Goal: Information Seeking & Learning: Find contact information

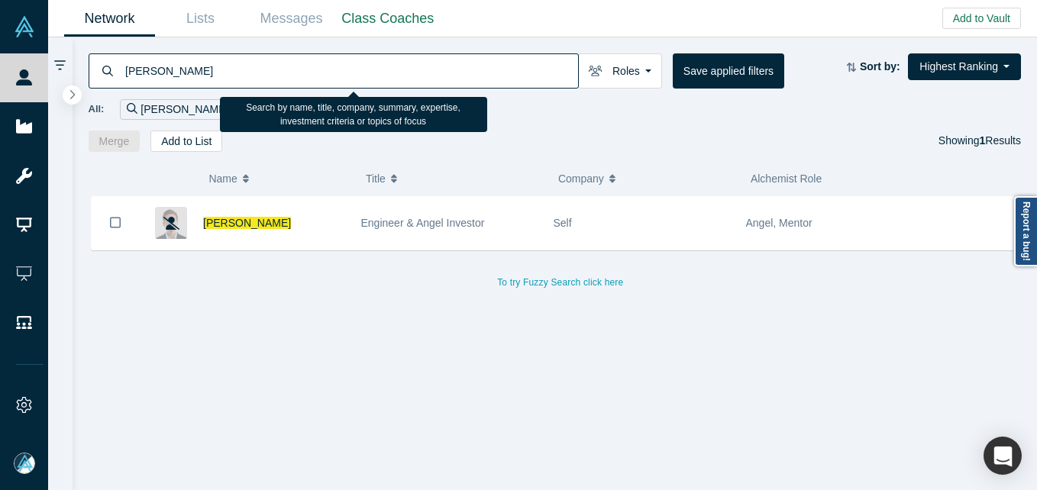
click at [189, 73] on input "[PERSON_NAME]" at bounding box center [351, 71] width 455 height 36
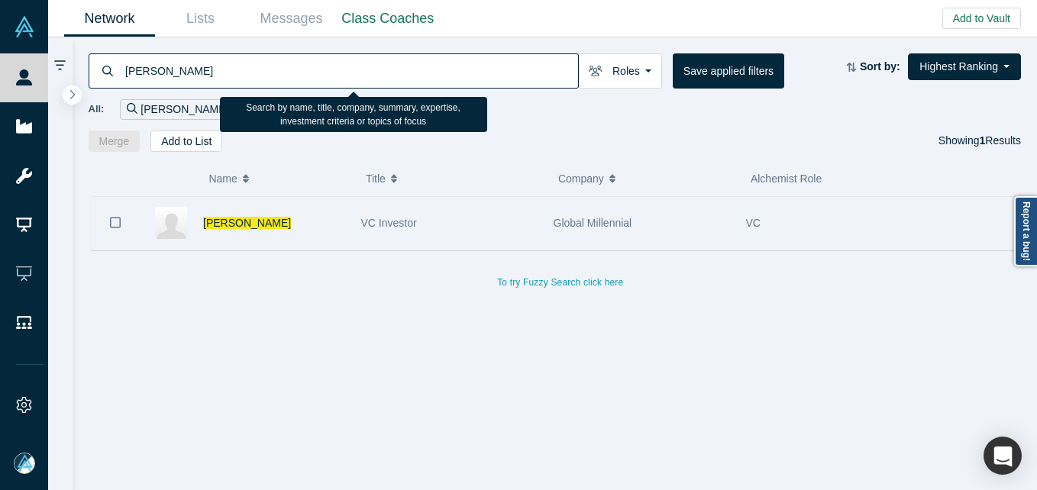
click at [324, 229] on div "[PERSON_NAME]" at bounding box center [274, 223] width 142 height 53
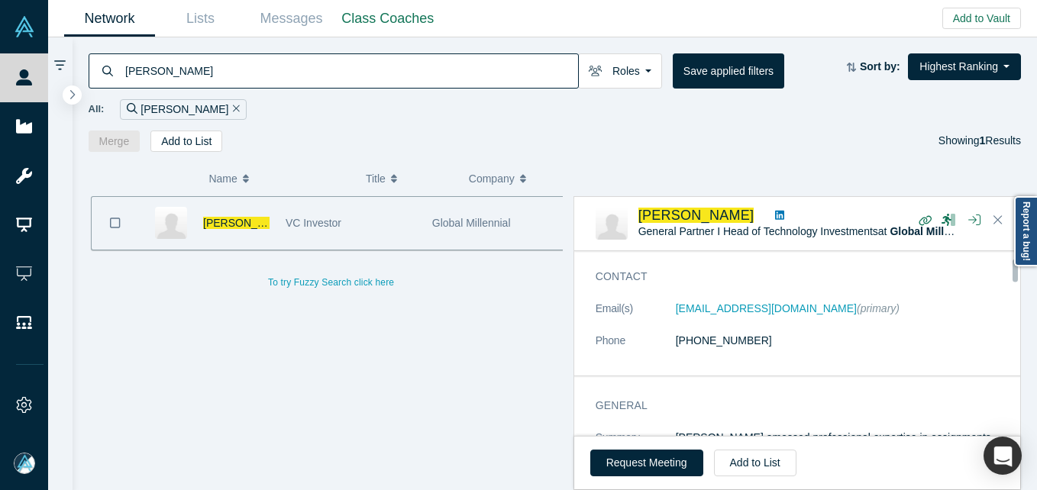
scroll to position [76, 0]
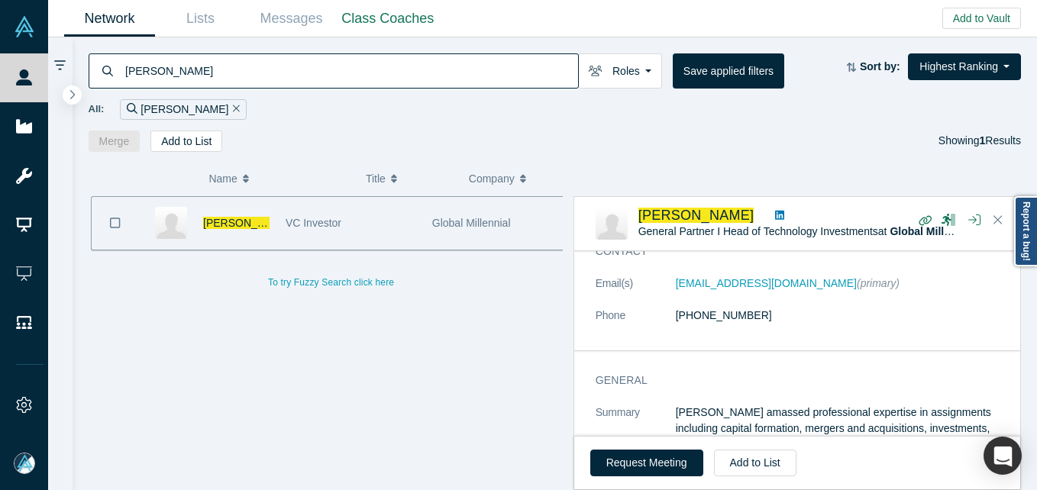
click at [319, 52] on div "[PERSON_NAME] Roles Founders Faculty Mentors Alumni Mentor Angels VCs Corporate…" at bounding box center [556, 94] width 966 height 115
click at [309, 67] on input "[PERSON_NAME]" at bounding box center [351, 71] width 455 height 36
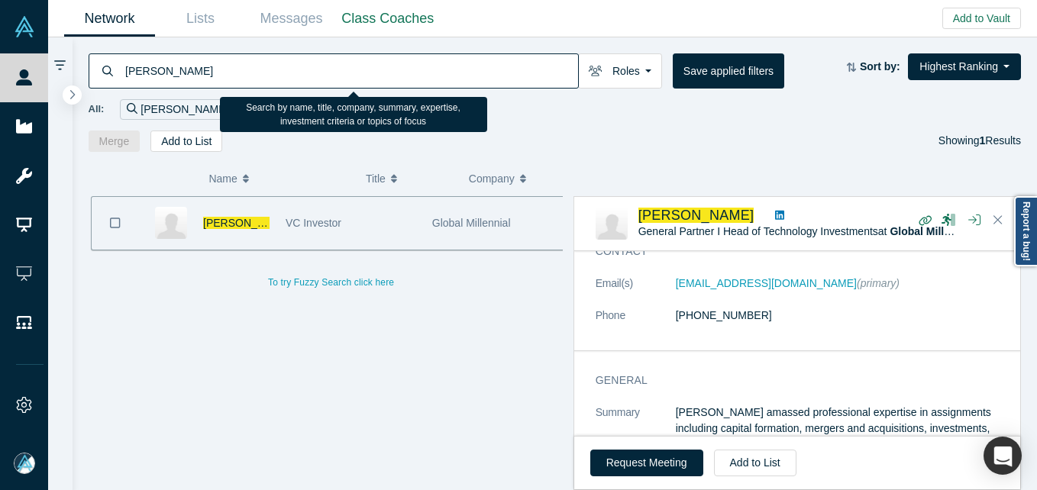
paste input "[PERSON_NAME]"
click at [308, 68] on input "[PERSON_NAME]" at bounding box center [351, 71] width 455 height 36
type input "[PERSON_NAME]"
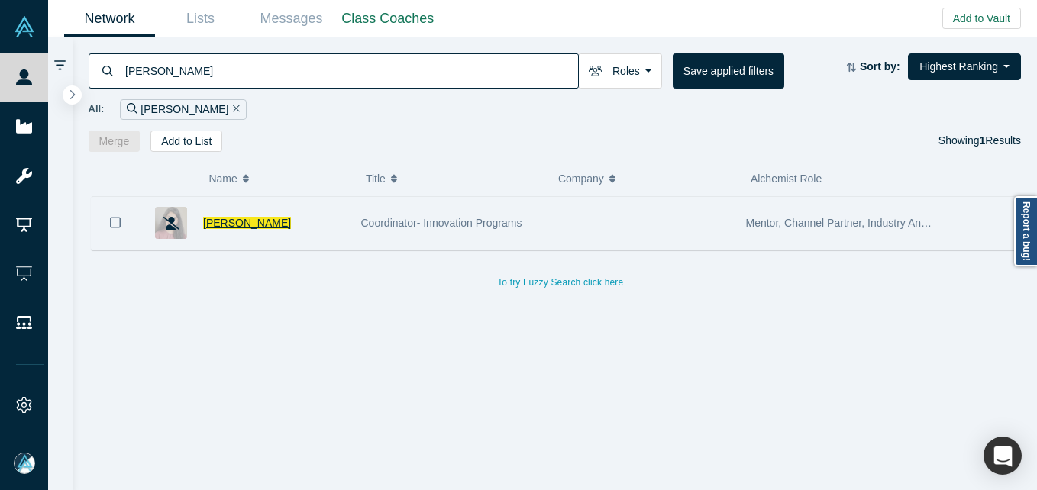
click at [250, 222] on span "[PERSON_NAME]" at bounding box center [247, 223] width 88 height 12
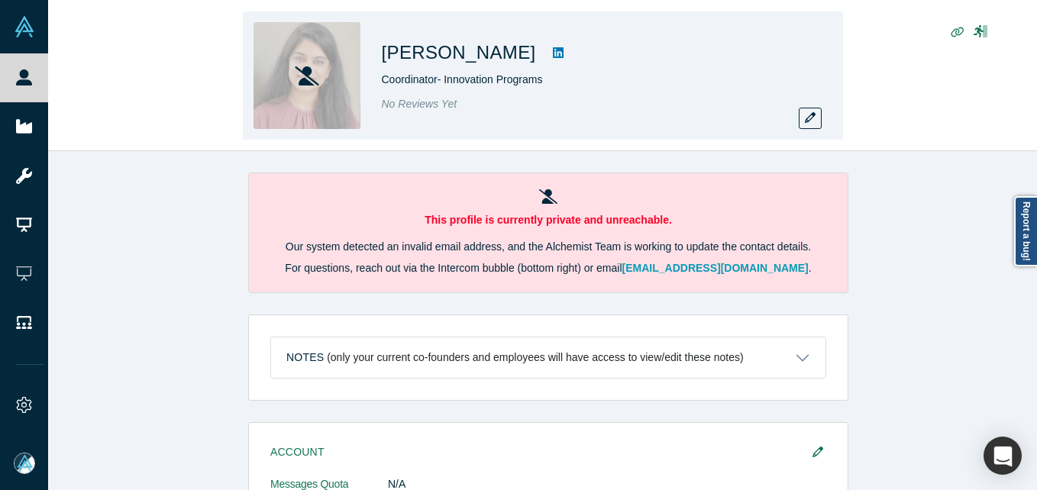
click at [832, 120] on div "[PERSON_NAME] Coordinator- Innovation Programs No Reviews Yet" at bounding box center [543, 75] width 600 height 128
click at [818, 117] on button "button" at bounding box center [810, 118] width 23 height 21
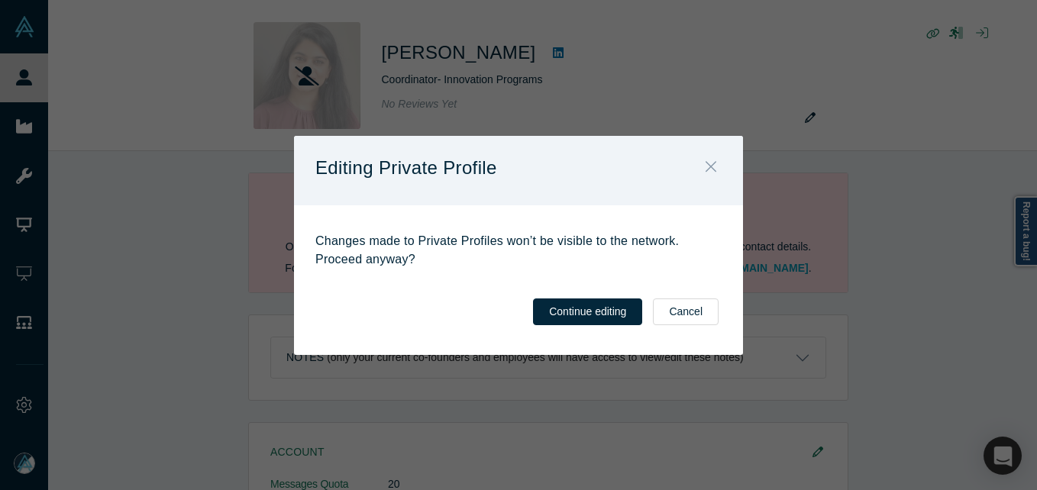
click at [710, 173] on icon "Close" at bounding box center [711, 166] width 11 height 17
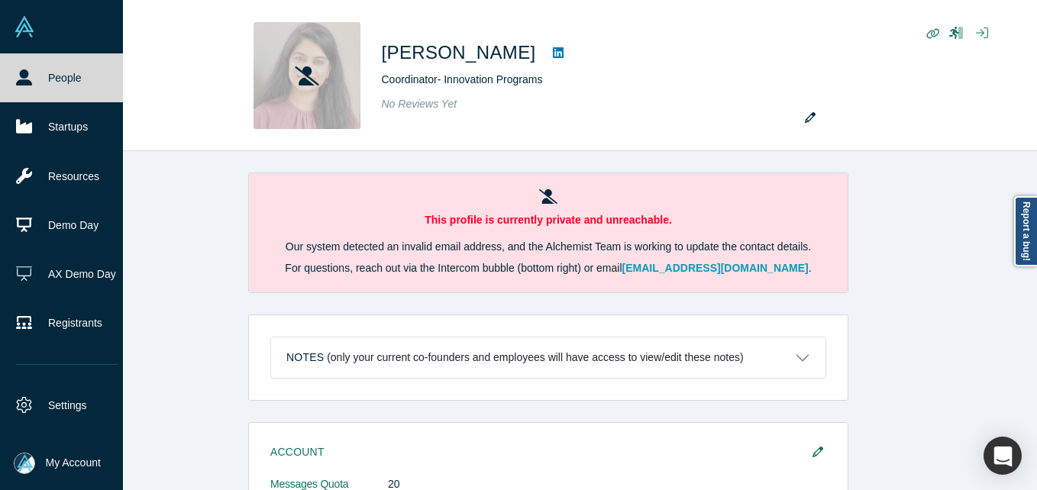
click at [11, 78] on link "People" at bounding box center [67, 77] width 134 height 49
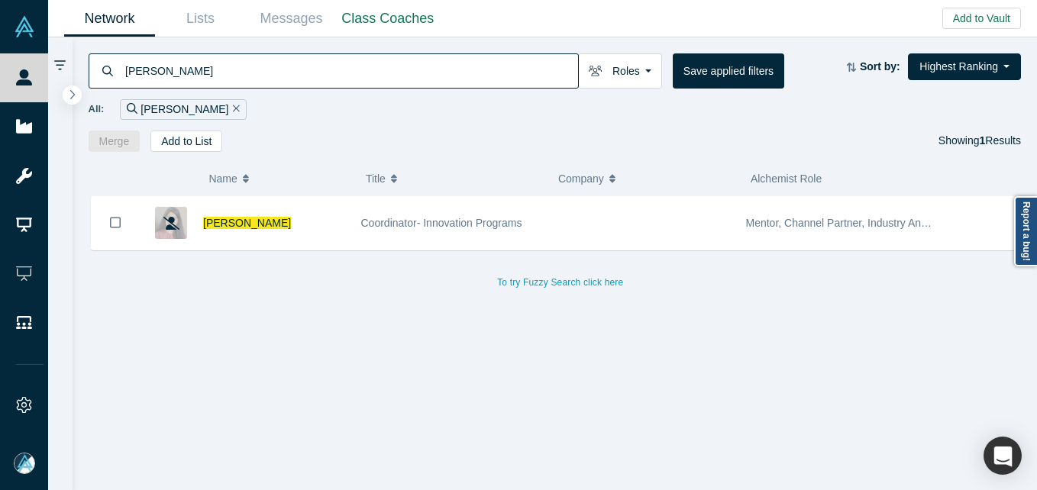
click at [406, 63] on input "[PERSON_NAME]" at bounding box center [351, 71] width 455 height 36
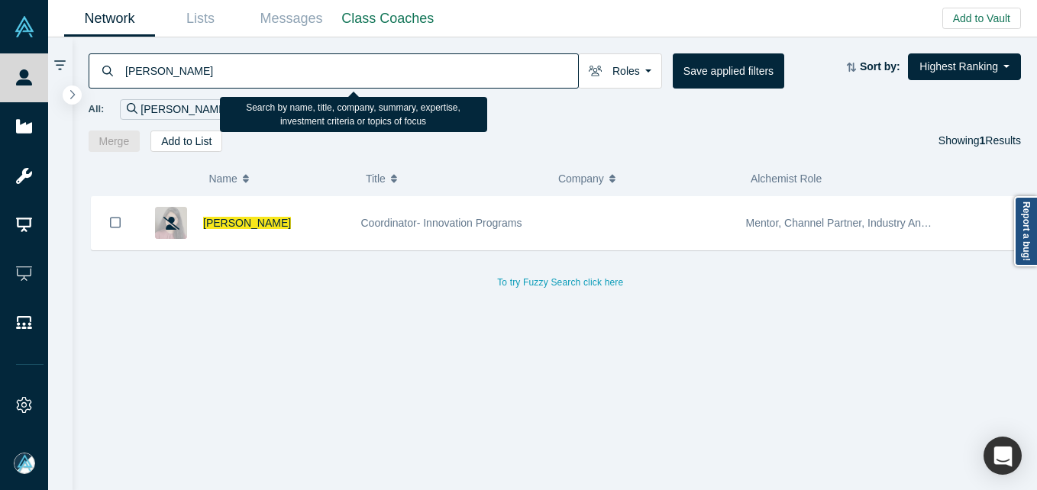
click at [406, 63] on input "[PERSON_NAME]" at bounding box center [351, 71] width 455 height 36
paste input "[PERSON_NAME]"
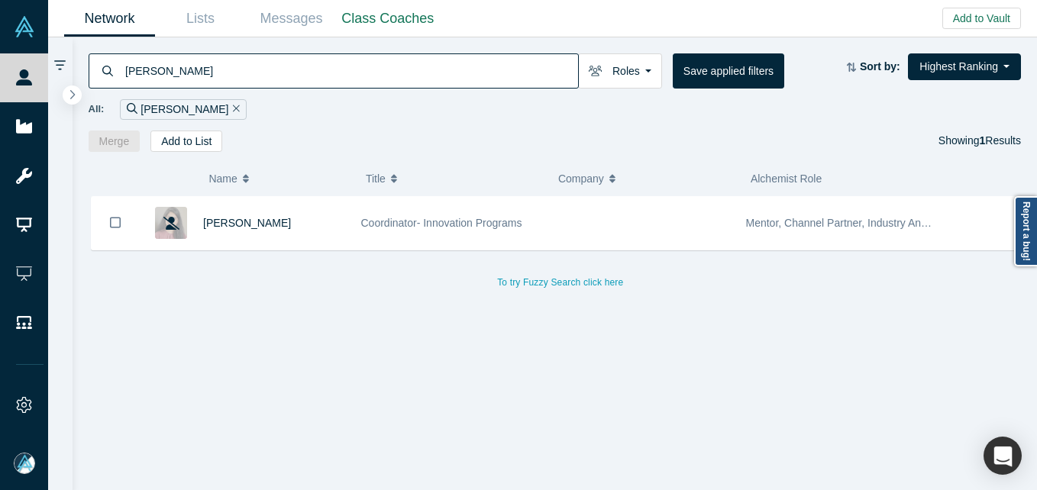
type input "[PERSON_NAME]"
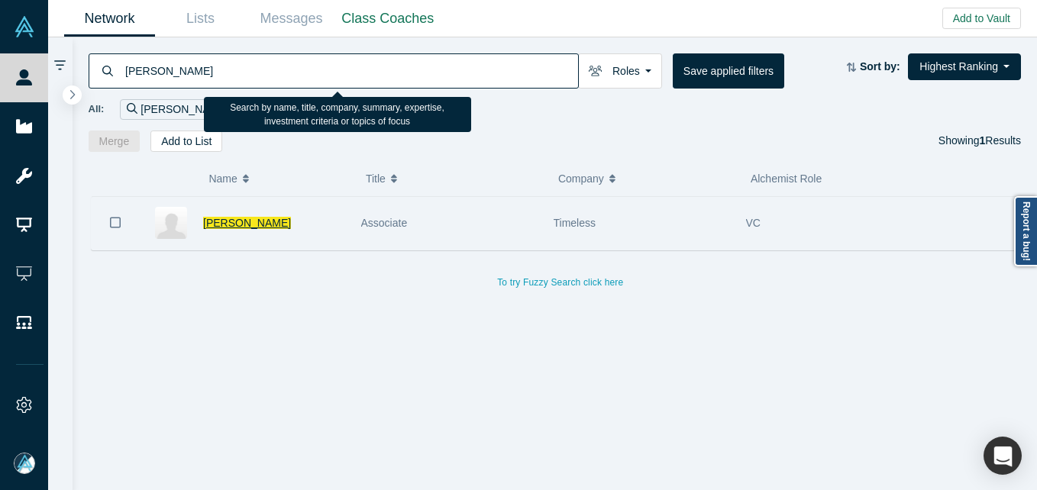
click at [222, 228] on span "[PERSON_NAME]" at bounding box center [247, 223] width 88 height 12
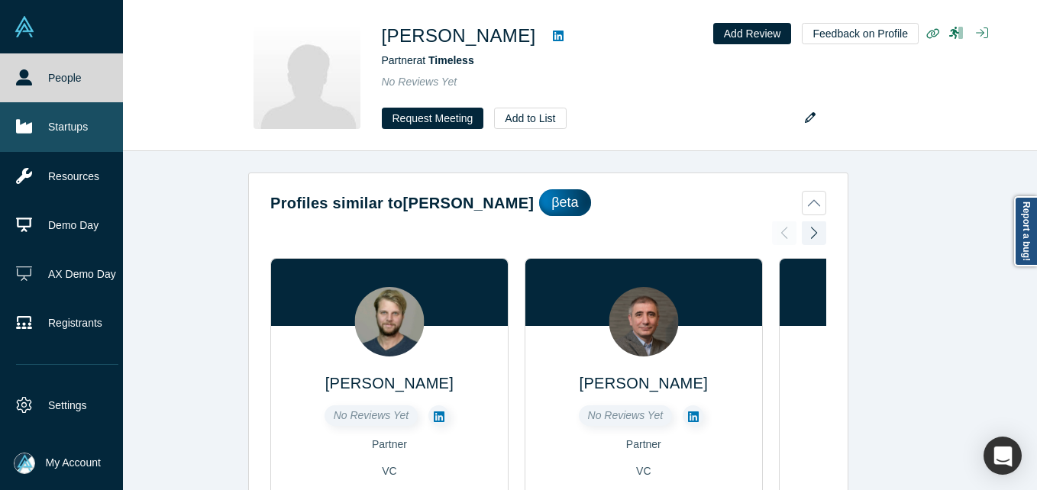
drag, startPoint x: 36, startPoint y: 75, endPoint x: 18, endPoint y: 118, distance: 47.0
click at [36, 75] on link "People" at bounding box center [67, 77] width 134 height 49
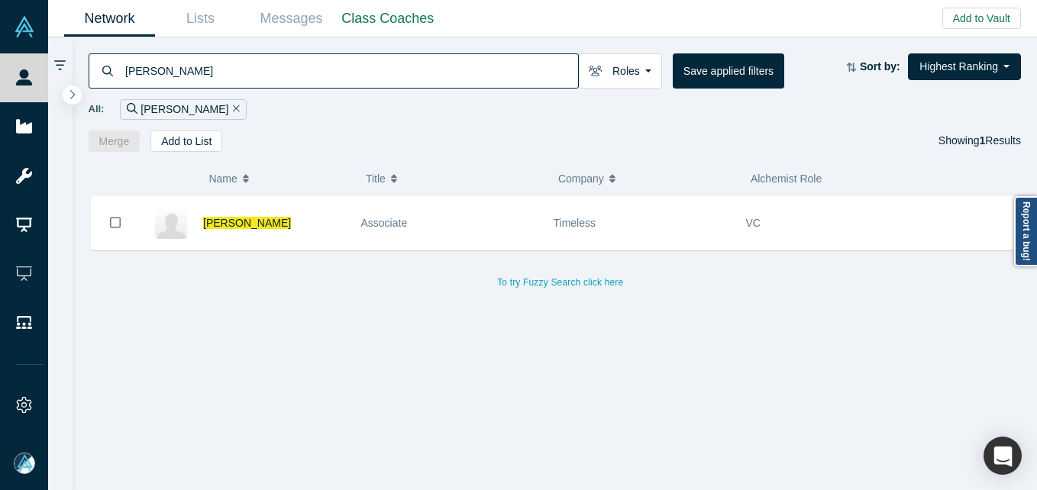
click at [277, 81] on input "[PERSON_NAME]" at bounding box center [351, 71] width 455 height 36
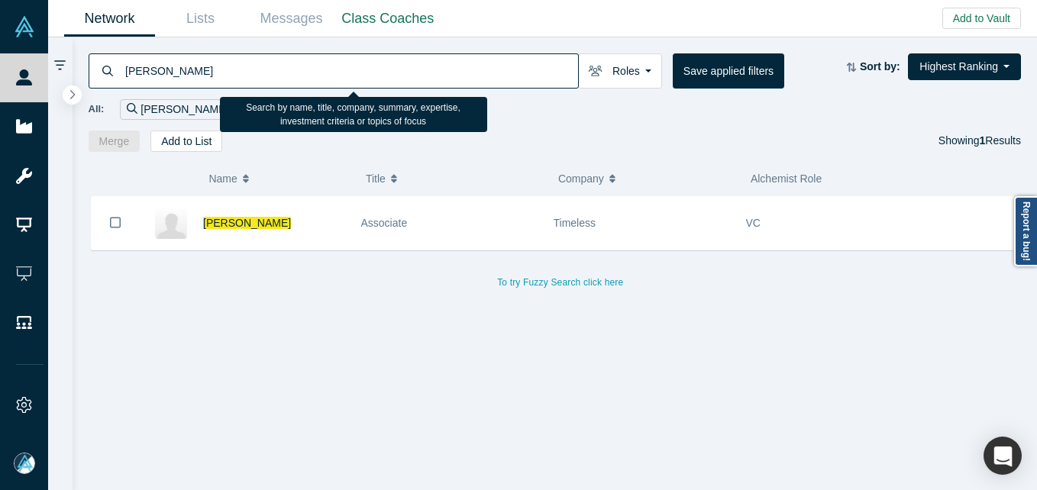
click at [277, 81] on input "[PERSON_NAME]" at bounding box center [351, 71] width 455 height 36
paste input "[PERSON_NAME]"
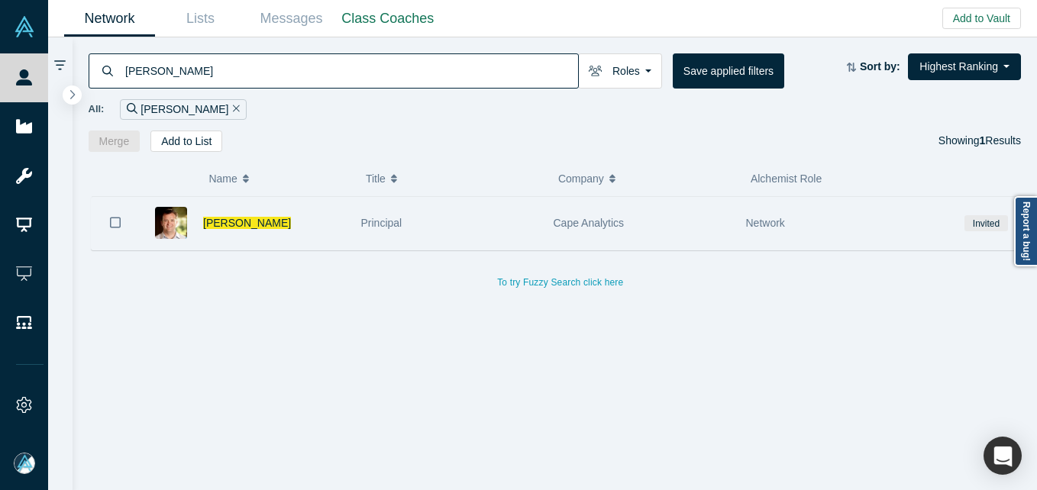
click at [334, 222] on div "[PERSON_NAME]" at bounding box center [274, 223] width 142 height 53
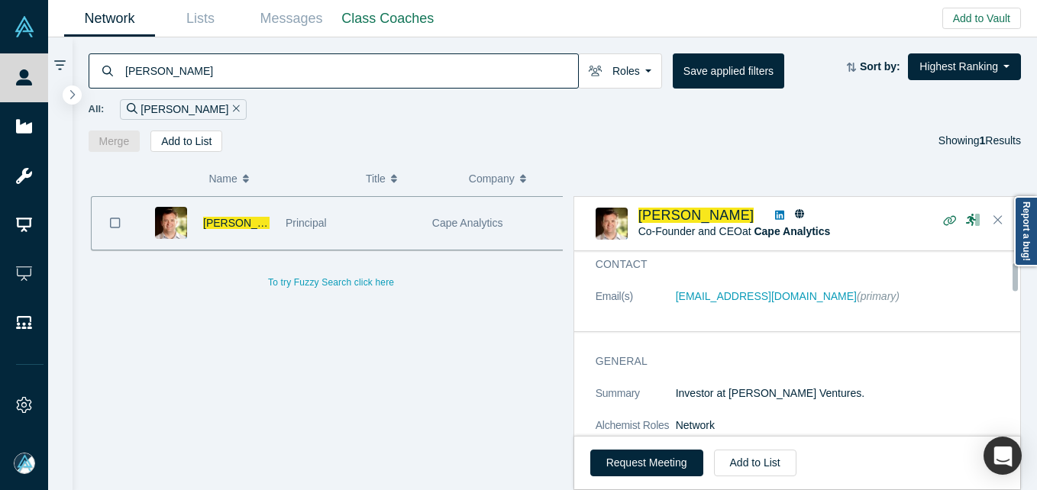
scroll to position [76, 0]
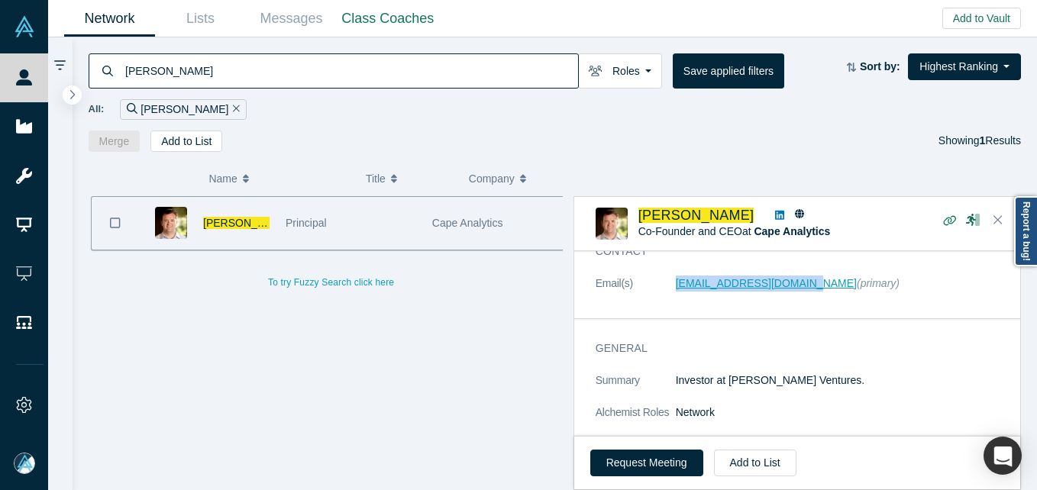
drag, startPoint x: 639, startPoint y: 273, endPoint x: 793, endPoint y: 283, distance: 154.7
click at [793, 283] on div "Contact Email(s) [EMAIL_ADDRESS][DOMAIN_NAME] (primary)" at bounding box center [803, 276] width 458 height 86
copy dl "[EMAIL_ADDRESS][DOMAIN_NAME]"
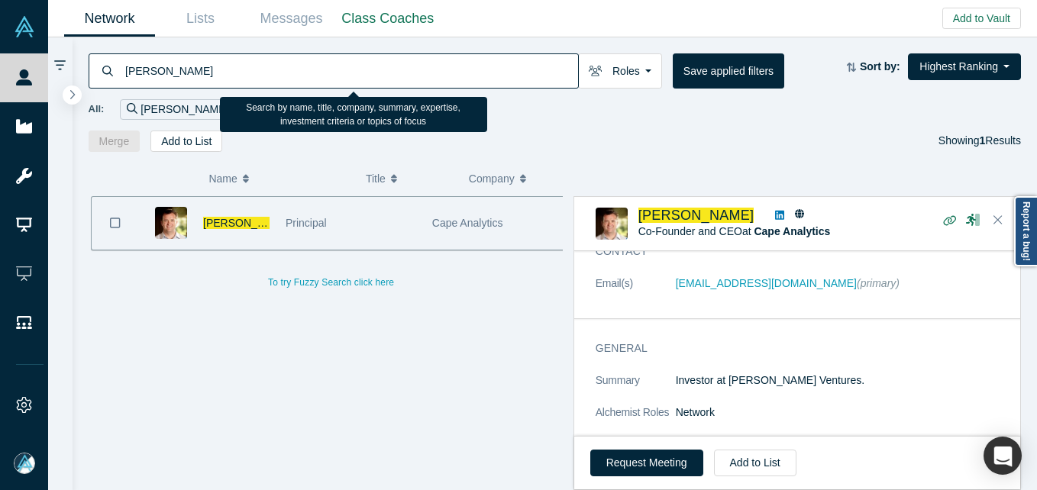
click at [270, 58] on input "[PERSON_NAME]" at bounding box center [351, 71] width 455 height 36
paste input "Muzzammil Zaveri"
click at [270, 58] on input "[PERSON_NAME]" at bounding box center [351, 71] width 455 height 36
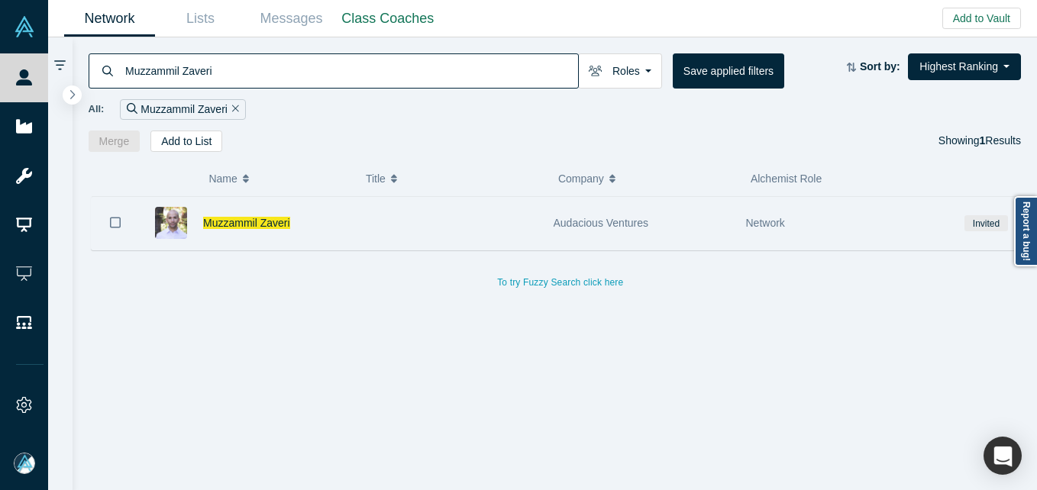
click at [332, 228] on div "Muzzammil Zaveri" at bounding box center [274, 223] width 142 height 53
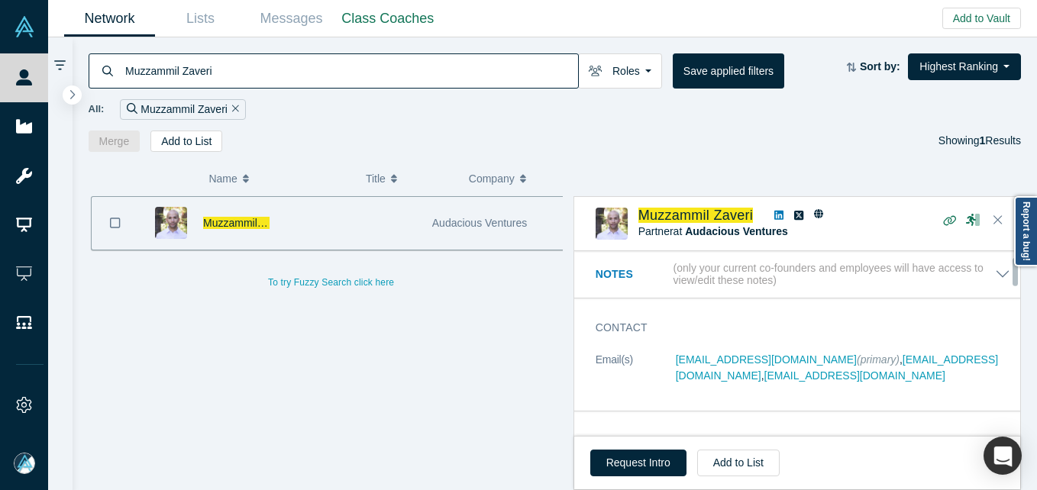
scroll to position [76, 0]
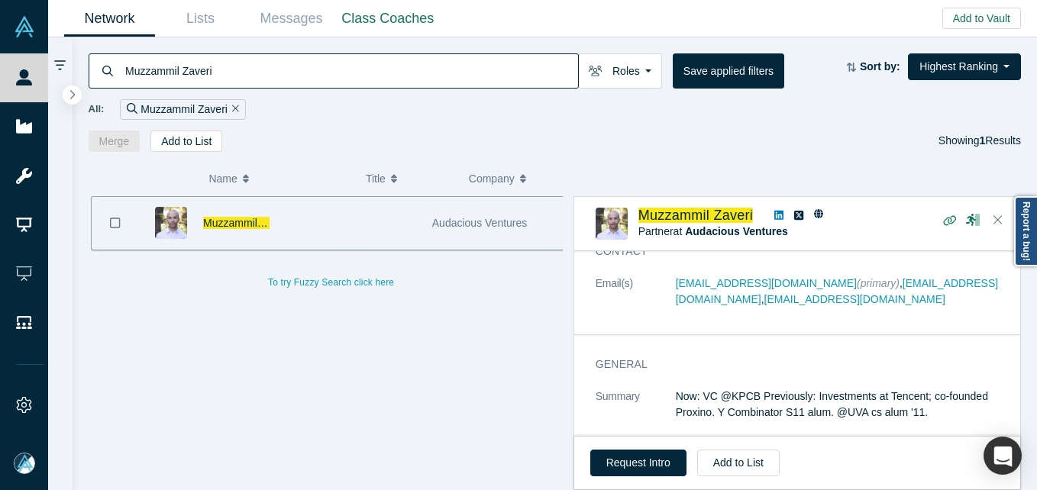
click at [224, 44] on div "Muzzammil Zaveri Roles Founders Faculty Mentors Alumni Mentor Angels VCs Corpor…" at bounding box center [556, 94] width 966 height 115
click at [206, 80] on input "Muzzammil Zaveri" at bounding box center [351, 71] width 455 height 36
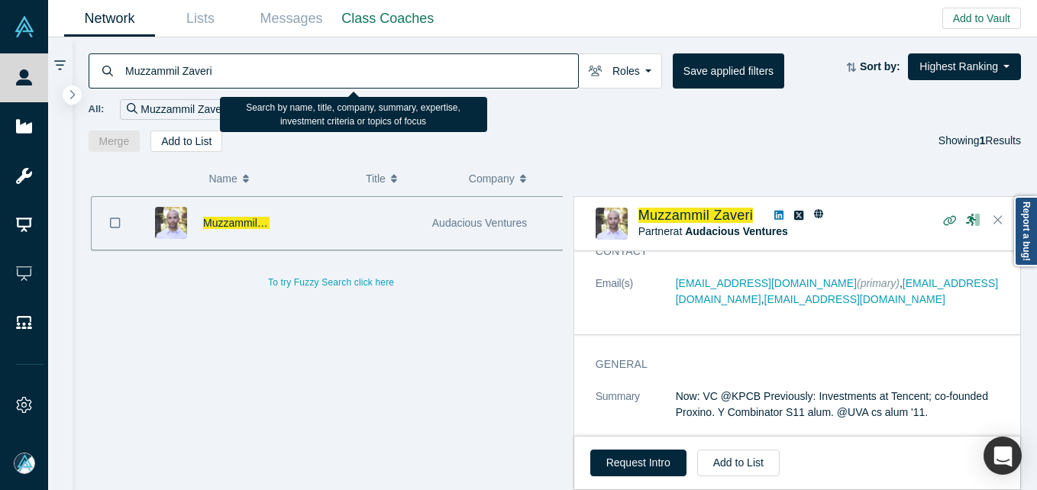
click at [206, 81] on input "Muzzammil Zaveri" at bounding box center [351, 71] width 455 height 36
paste input "[PERSON_NAME]"
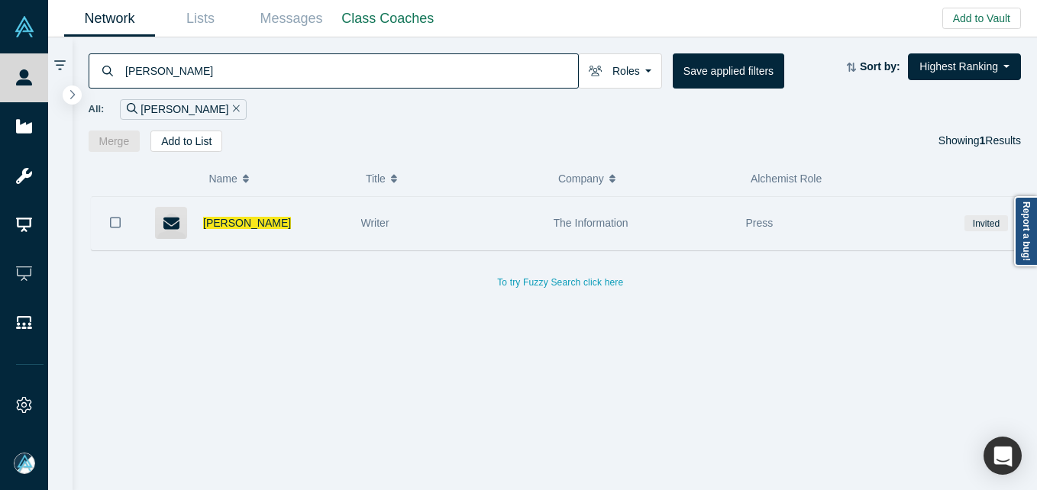
type input "[PERSON_NAME]"
click at [316, 226] on div "[PERSON_NAME]" at bounding box center [274, 223] width 142 height 53
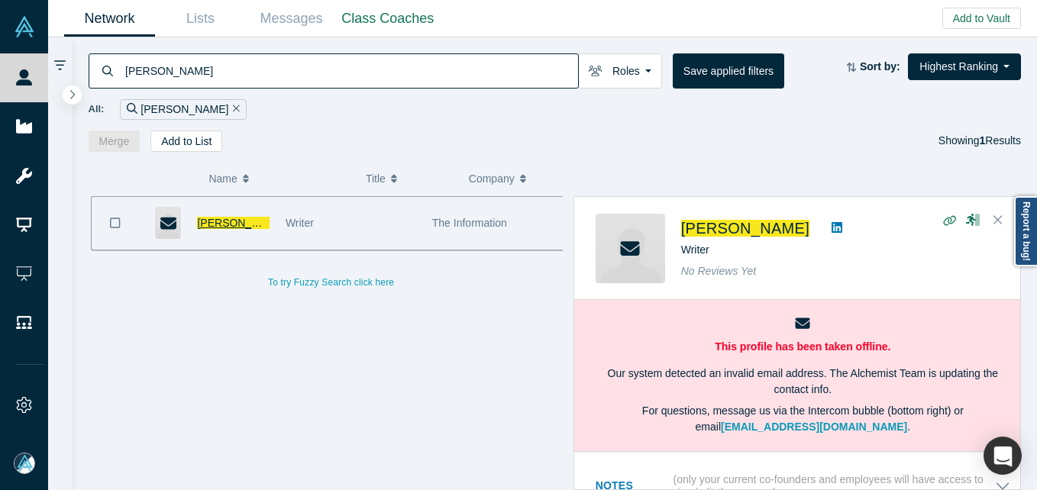
click at [231, 226] on span "[PERSON_NAME]" at bounding box center [241, 223] width 88 height 12
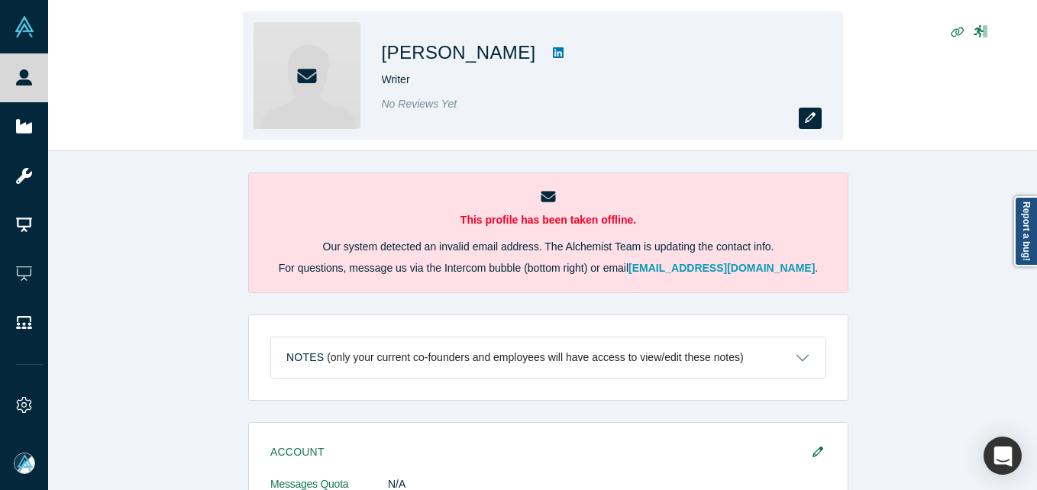
click at [809, 123] on icon "button" at bounding box center [810, 117] width 11 height 11
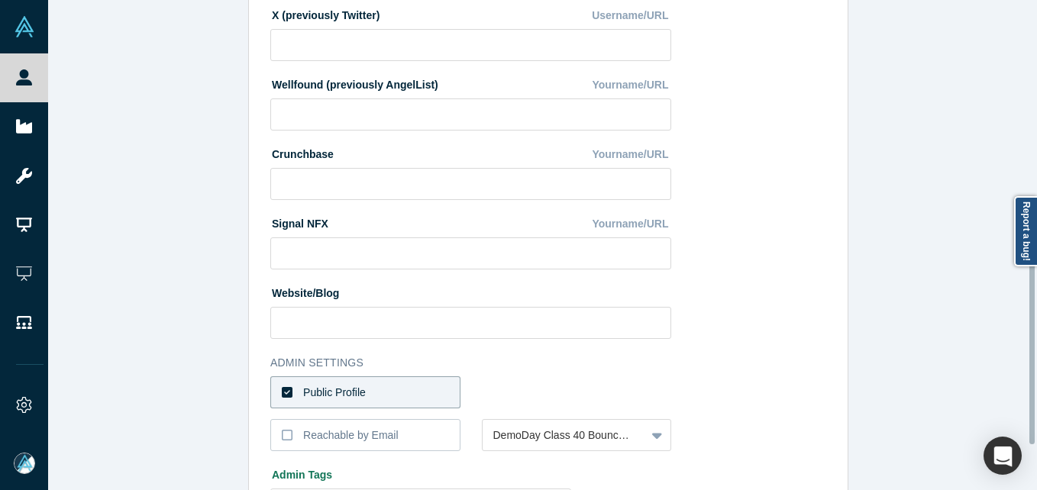
scroll to position [611, 0]
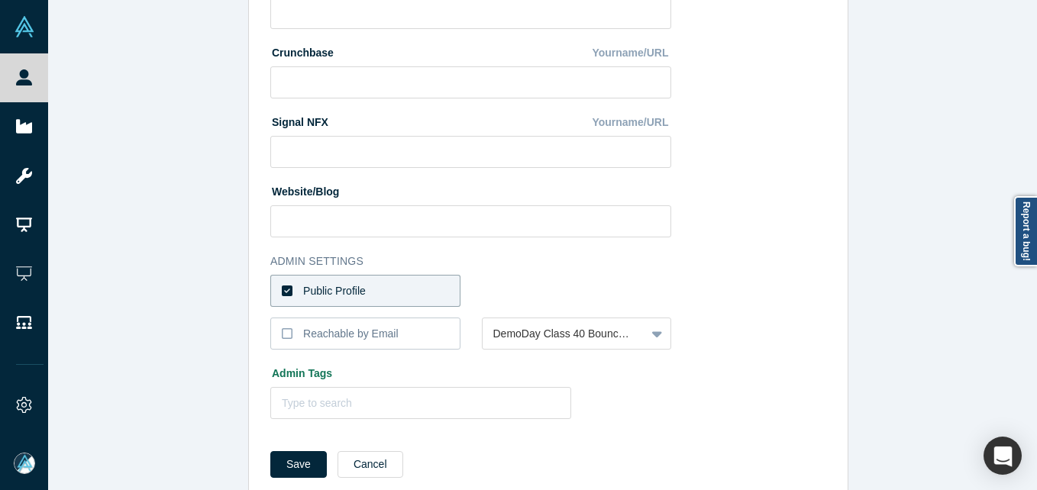
click at [390, 293] on label "Public Profile" at bounding box center [365, 291] width 190 height 32
click at [0, 0] on input "Public Profile" at bounding box center [0, 0] width 0 height 0
click at [553, 283] on div at bounding box center [564, 291] width 142 height 19
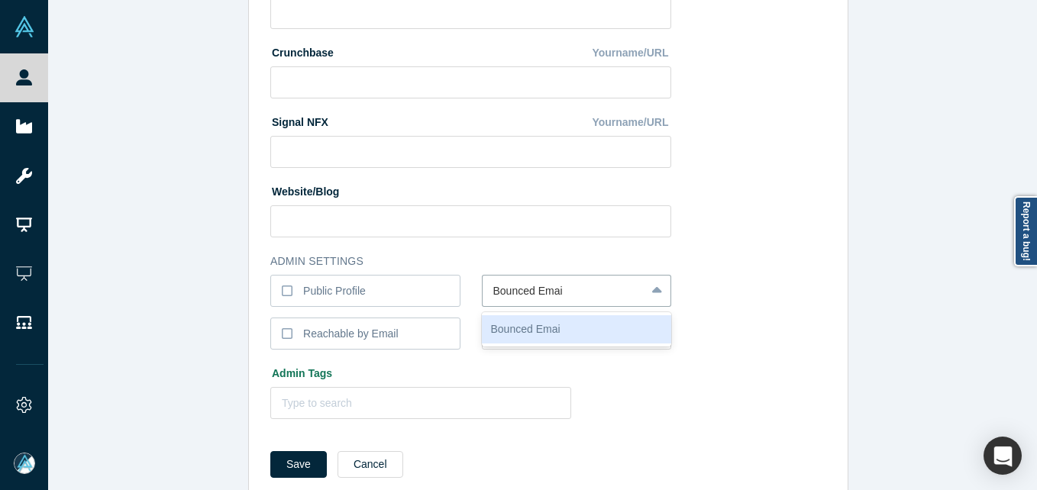
type input "Bounced Email"
click at [270, 451] on button "Save" at bounding box center [298, 464] width 57 height 27
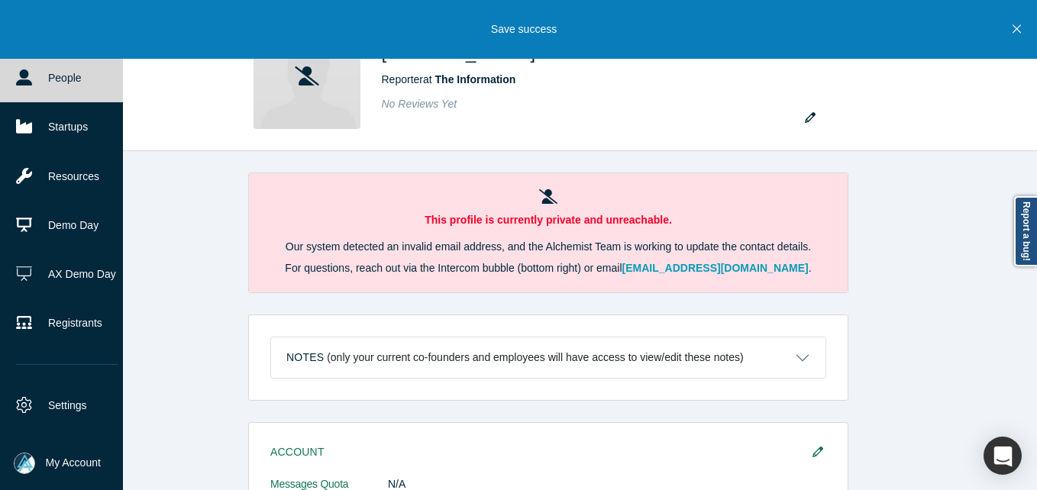
drag, startPoint x: 18, startPoint y: 94, endPoint x: 79, endPoint y: 66, distance: 67.3
click at [18, 94] on link "People" at bounding box center [67, 77] width 134 height 49
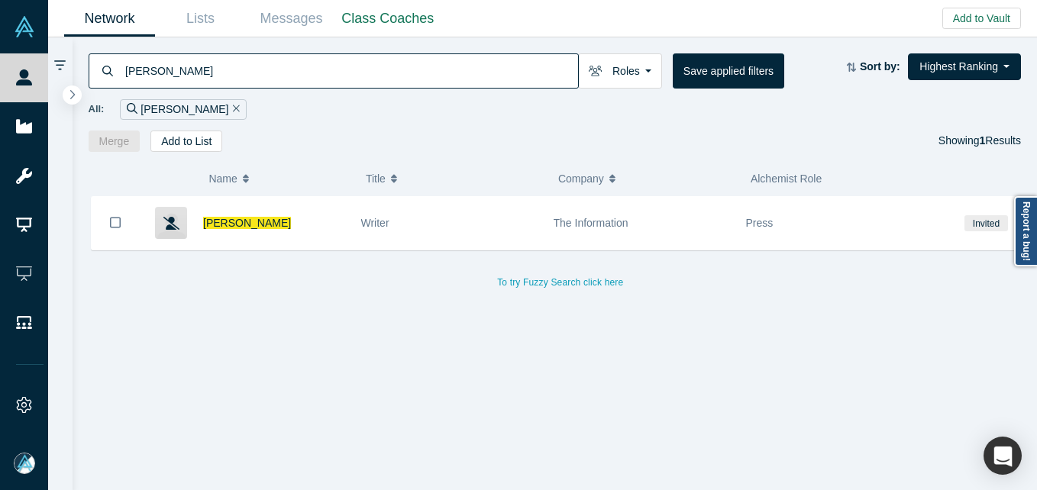
click at [212, 65] on input "[PERSON_NAME]" at bounding box center [351, 71] width 455 height 36
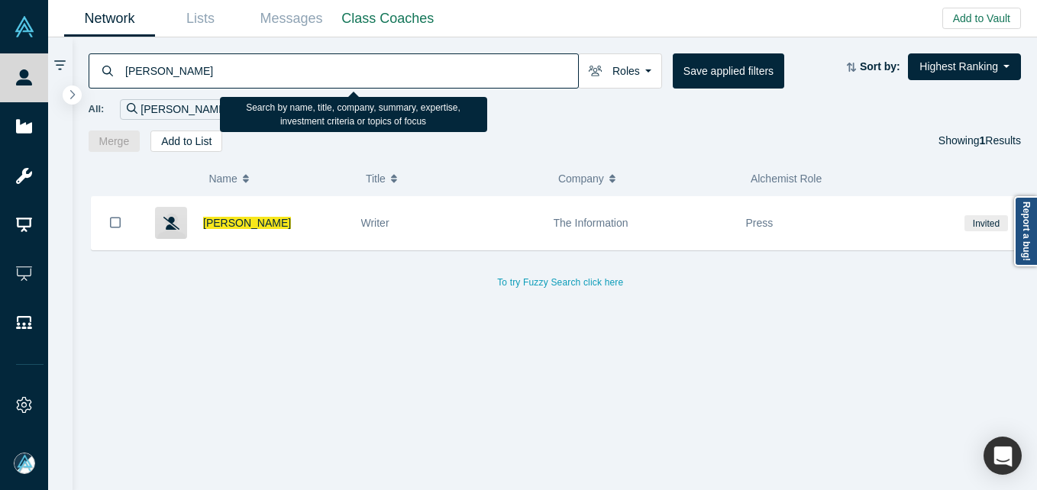
click at [212, 65] on input "[PERSON_NAME]" at bounding box center [351, 71] width 455 height 36
paste input "[PERSON_NAME]"
click at [214, 76] on input "[PERSON_NAME] [PERSON_NAME]" at bounding box center [351, 71] width 455 height 36
click at [213, 76] on input "[PERSON_NAME] [PERSON_NAME]" at bounding box center [351, 71] width 455 height 36
paste input
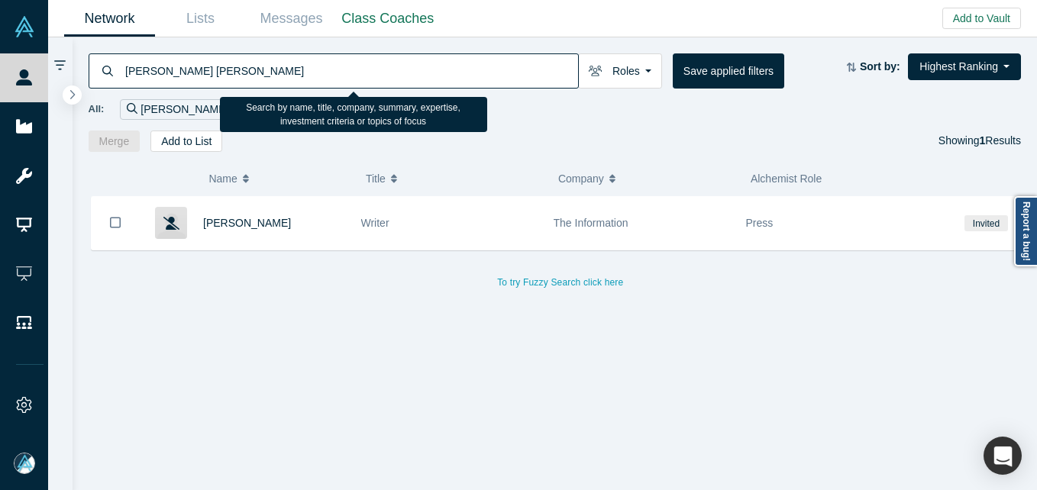
click at [213, 76] on input "[PERSON_NAME] [PERSON_NAME]" at bounding box center [351, 71] width 455 height 36
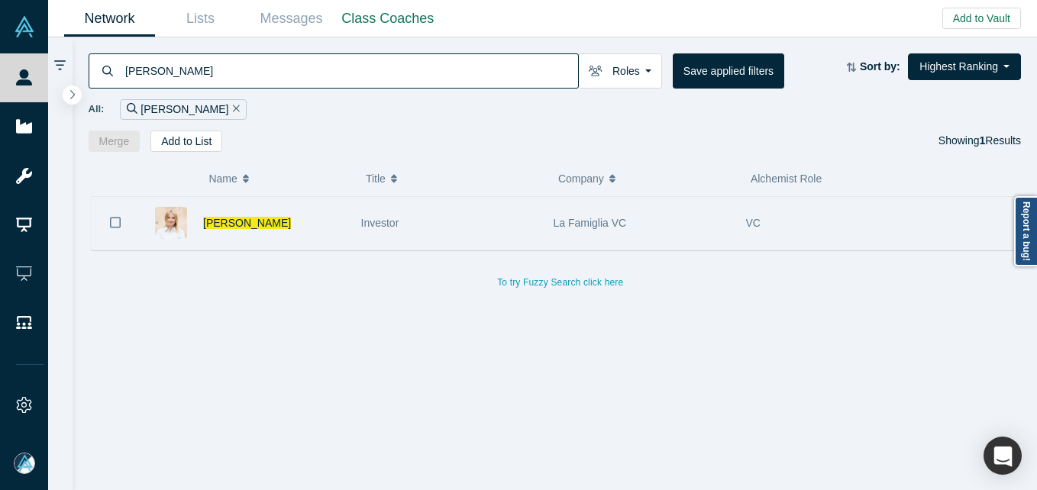
click at [325, 215] on div "[PERSON_NAME]" at bounding box center [274, 223] width 142 height 53
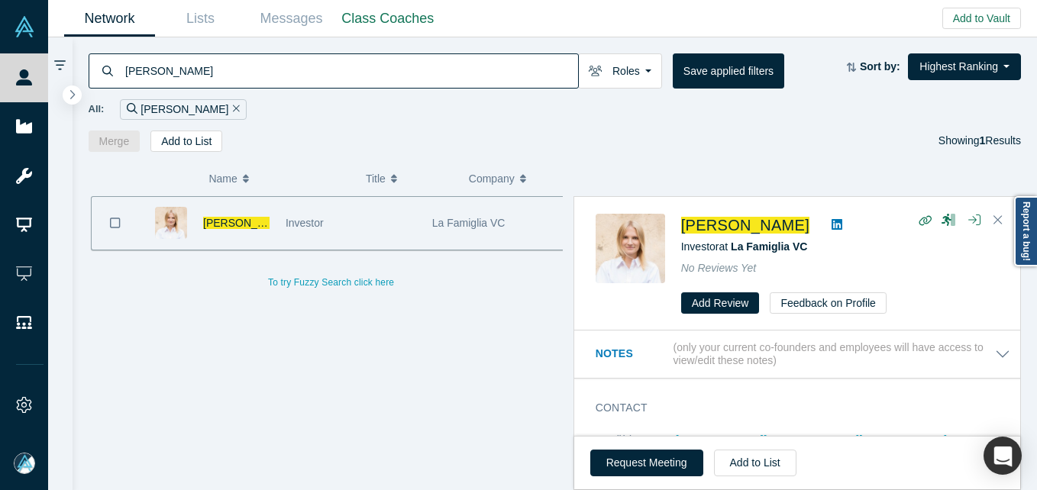
click at [244, 71] on input "[PERSON_NAME]" at bounding box center [351, 71] width 455 height 36
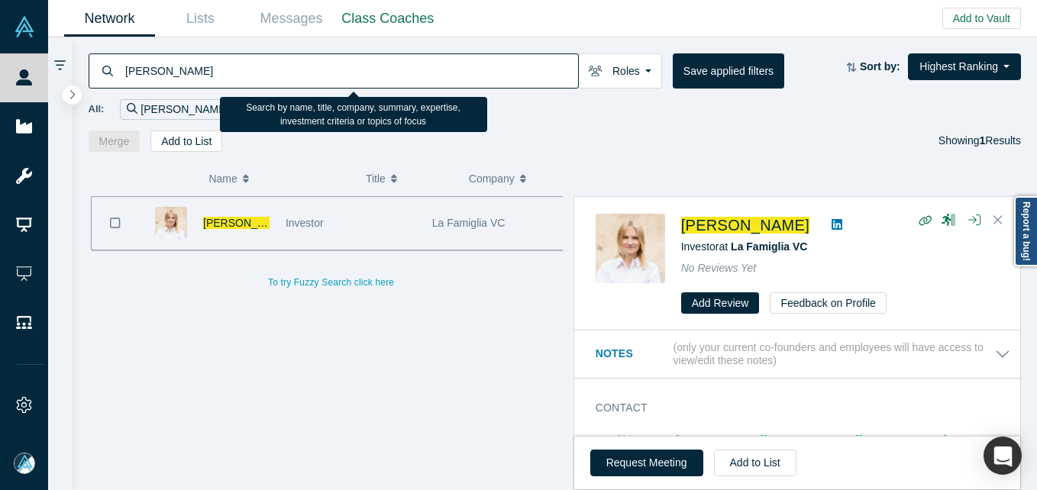
paste input "[PERSON_NAME]"
click at [244, 71] on input "[PERSON_NAME]" at bounding box center [351, 71] width 455 height 36
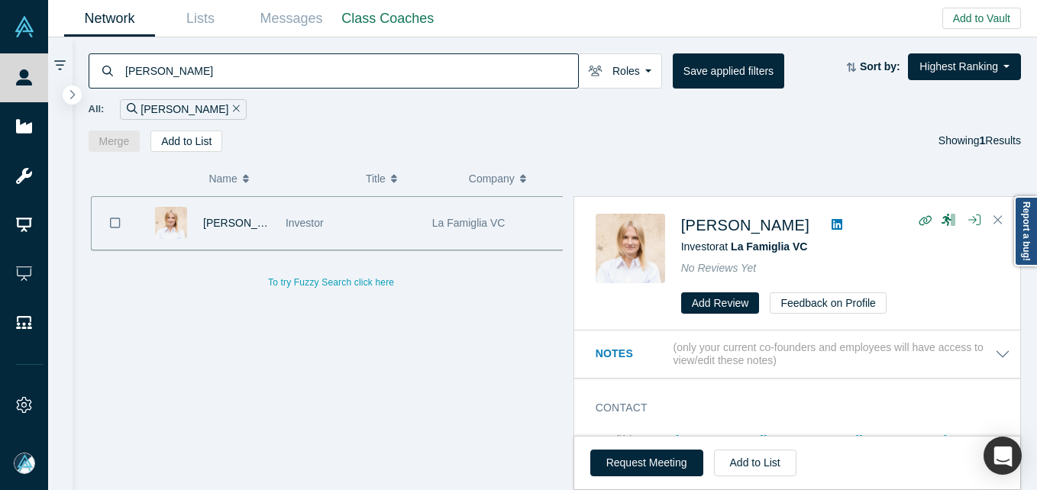
click at [227, 71] on input "[PERSON_NAME]" at bounding box center [351, 71] width 455 height 36
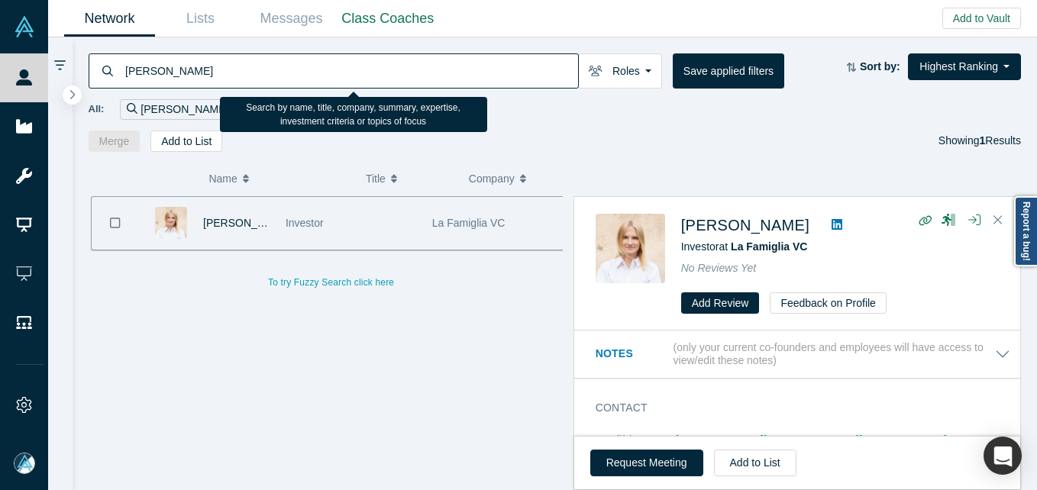
click at [227, 71] on input "[PERSON_NAME]" at bounding box center [351, 71] width 455 height 36
paste input
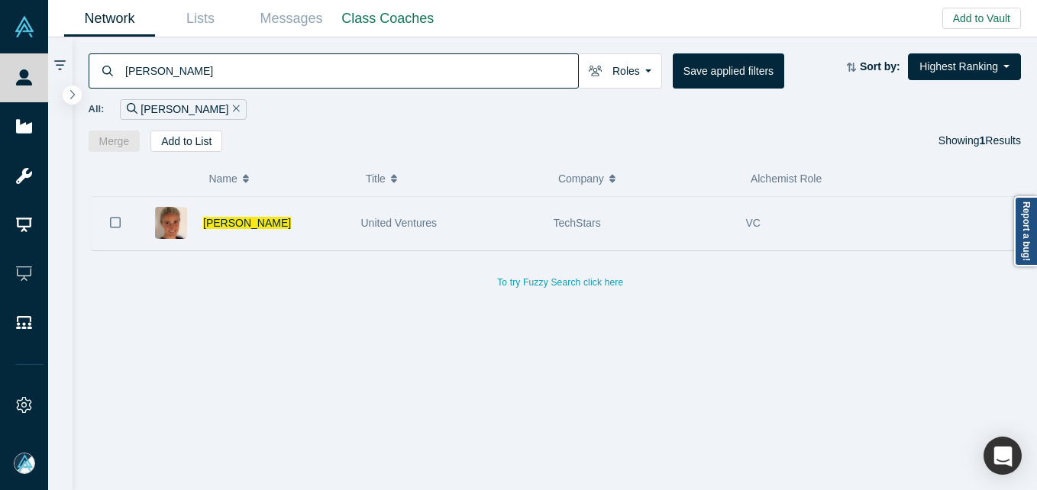
click at [313, 234] on div "[PERSON_NAME]" at bounding box center [274, 223] width 142 height 53
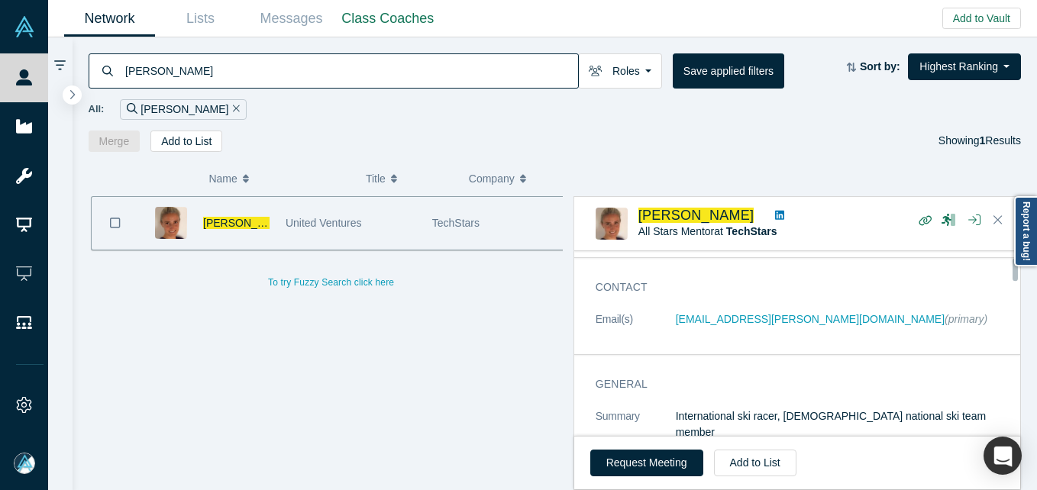
scroll to position [76, 0]
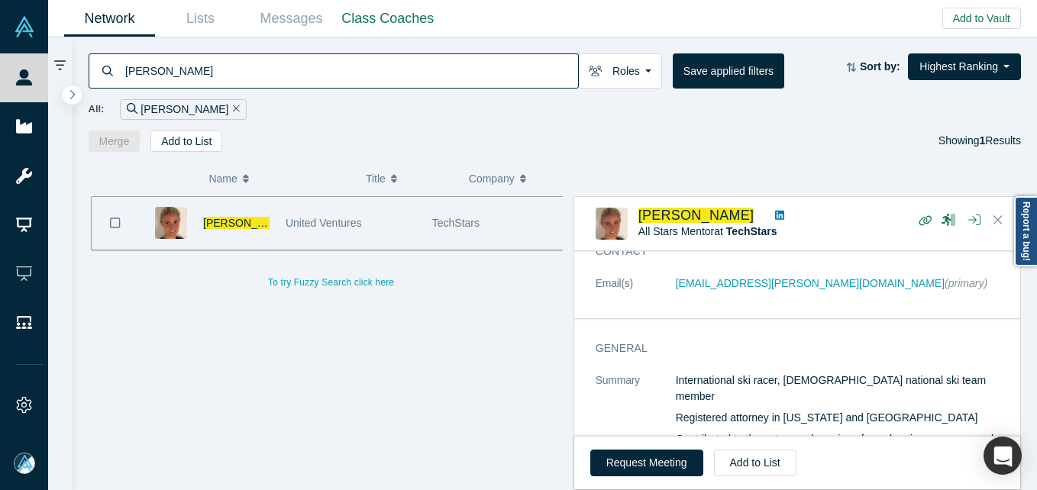
click at [263, 61] on input "[PERSON_NAME]" at bounding box center [351, 71] width 455 height 36
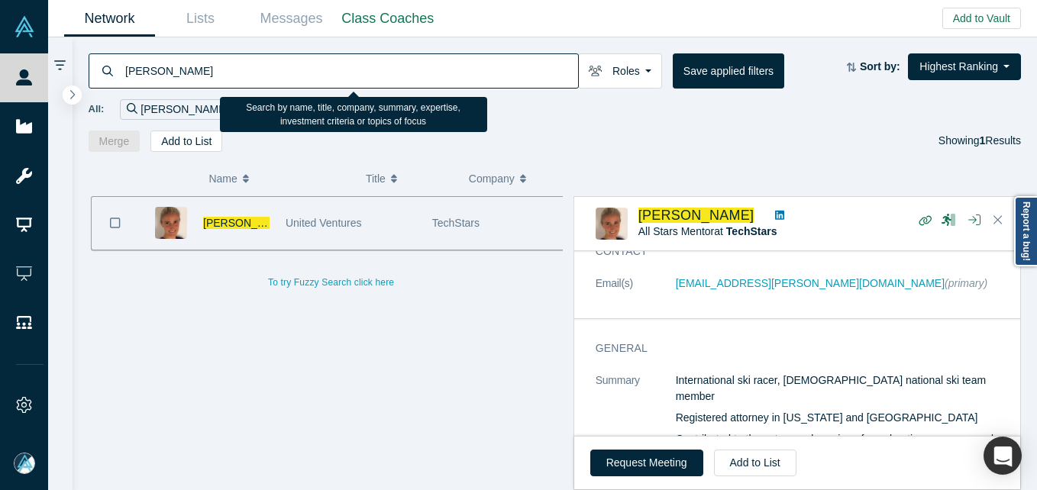
click at [263, 61] on input "[PERSON_NAME]" at bounding box center [351, 71] width 455 height 36
paste input "m Shevat"
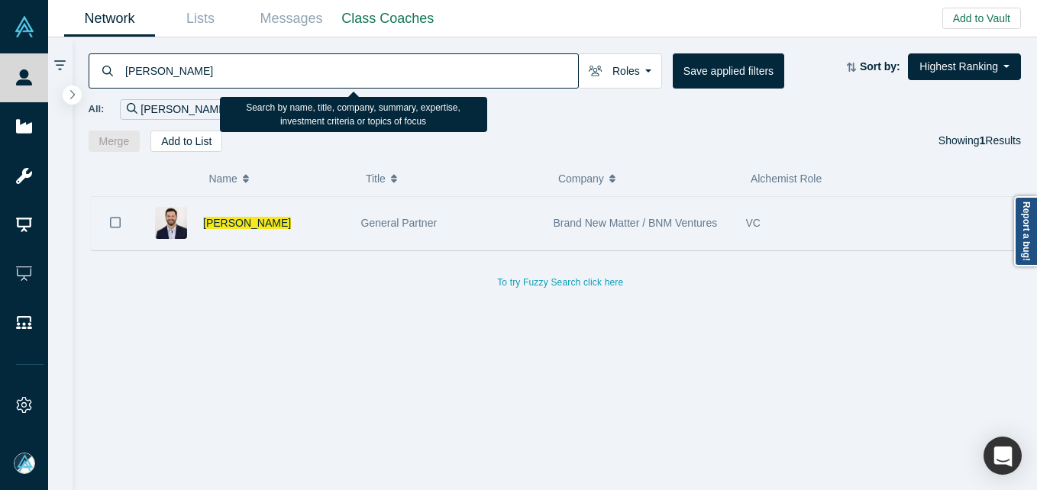
click at [361, 231] on div "General Partner" at bounding box center [449, 223] width 176 height 53
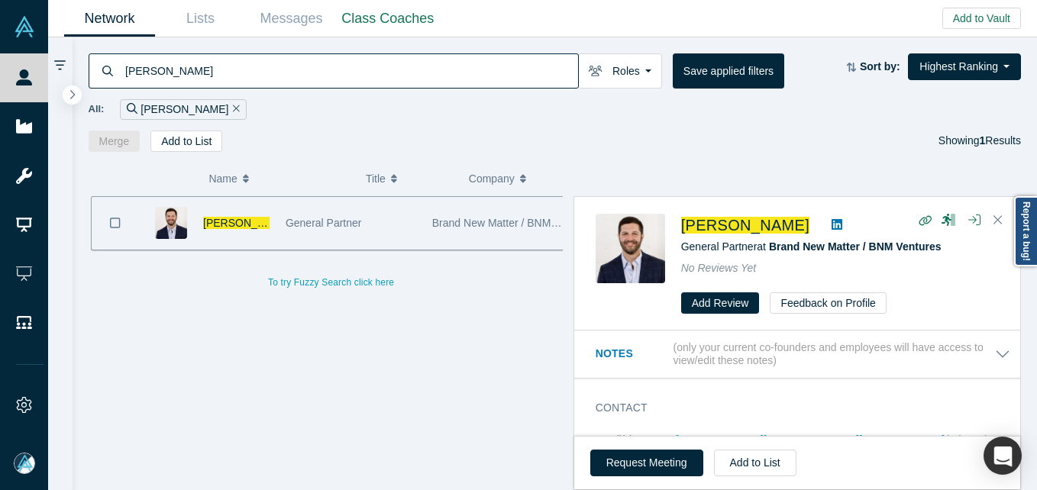
click at [271, 84] on input "[PERSON_NAME]" at bounding box center [351, 71] width 455 height 36
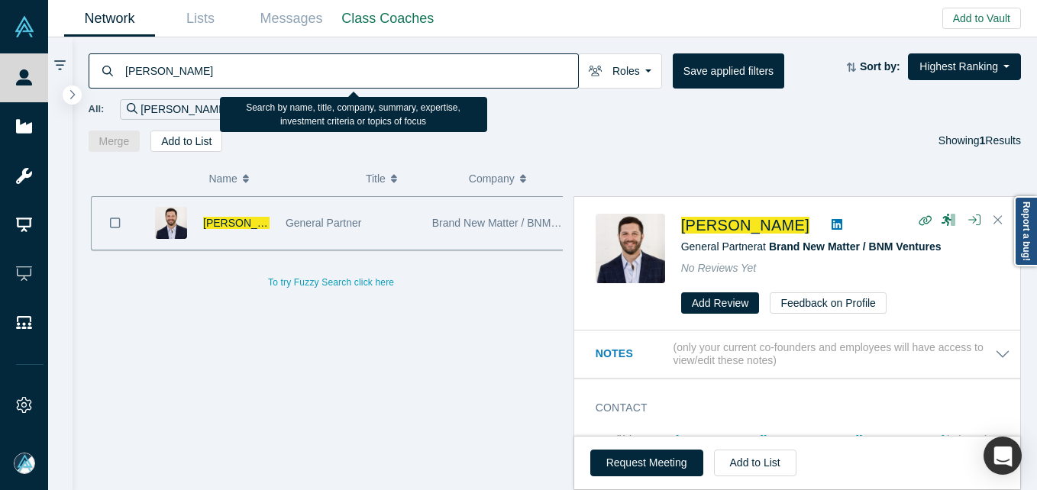
click at [271, 74] on input "[PERSON_NAME]" at bounding box center [351, 71] width 455 height 36
paste input "[PERSON_NAME]"
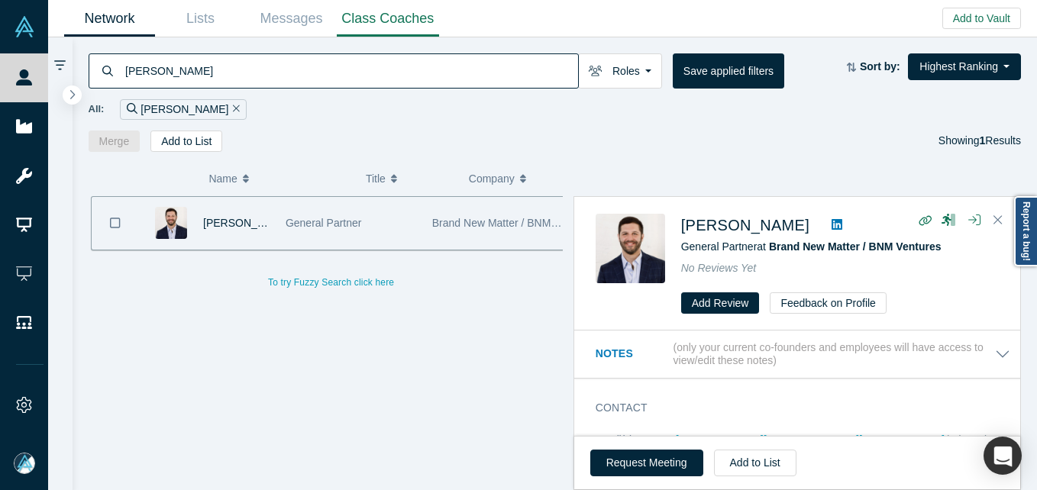
type input "[PERSON_NAME]"
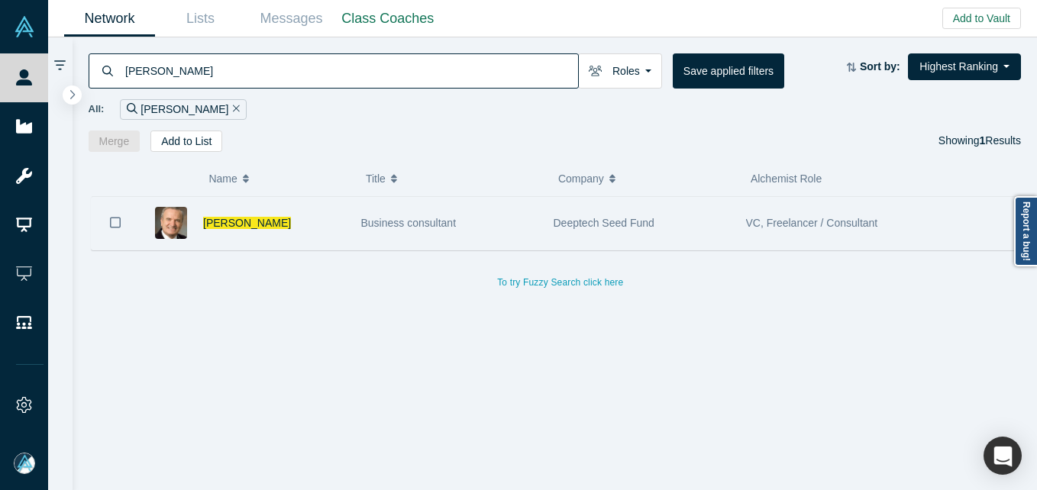
click at [293, 224] on div "[PERSON_NAME]" at bounding box center [274, 223] width 142 height 53
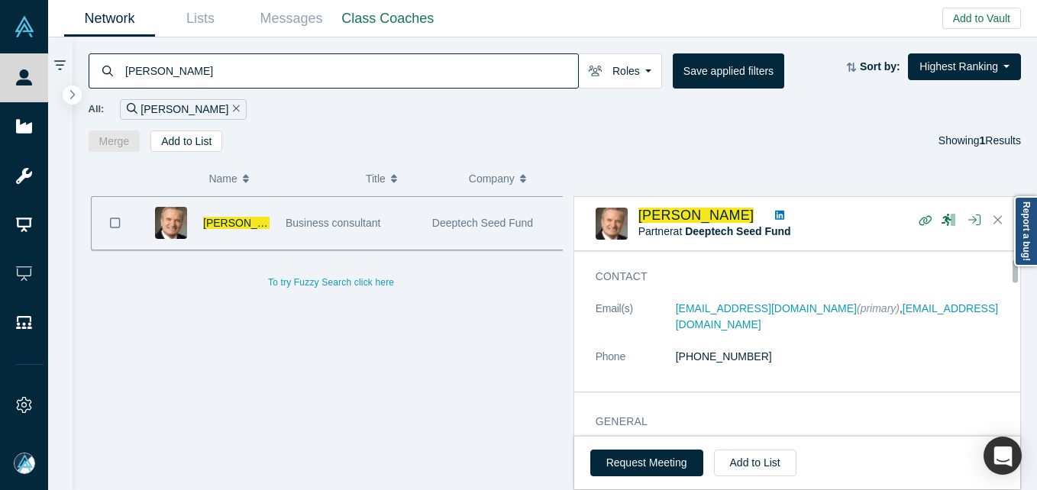
scroll to position [76, 0]
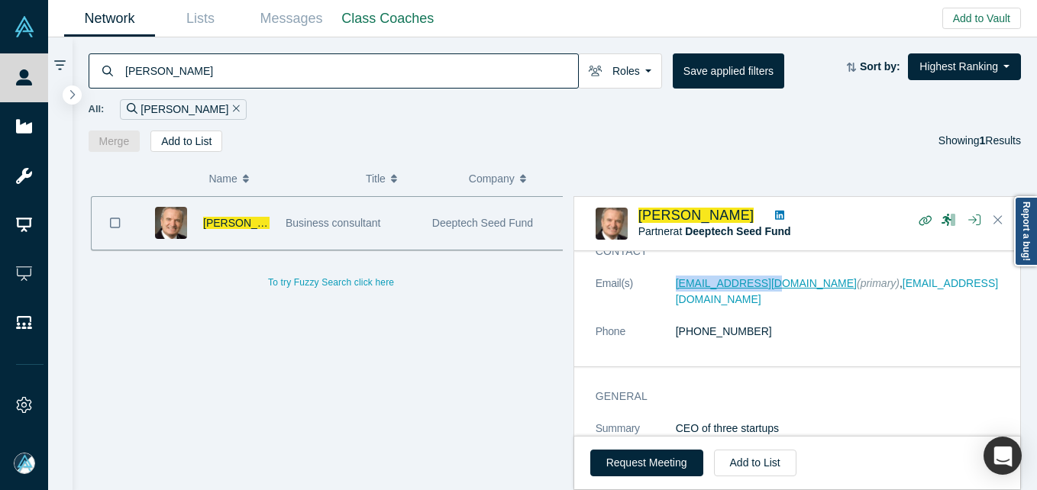
drag, startPoint x: 697, startPoint y: 282, endPoint x: 767, endPoint y: 288, distance: 69.8
click at [767, 288] on dl "Email(s) [EMAIL_ADDRESS][DOMAIN_NAME] (primary) , [EMAIL_ADDRESS][DOMAIN_NAME] …" at bounding box center [803, 316] width 415 height 80
copy dl "[EMAIL_ADDRESS][DOMAIN_NAME]"
click at [327, 54] on input "[PERSON_NAME]" at bounding box center [351, 71] width 455 height 36
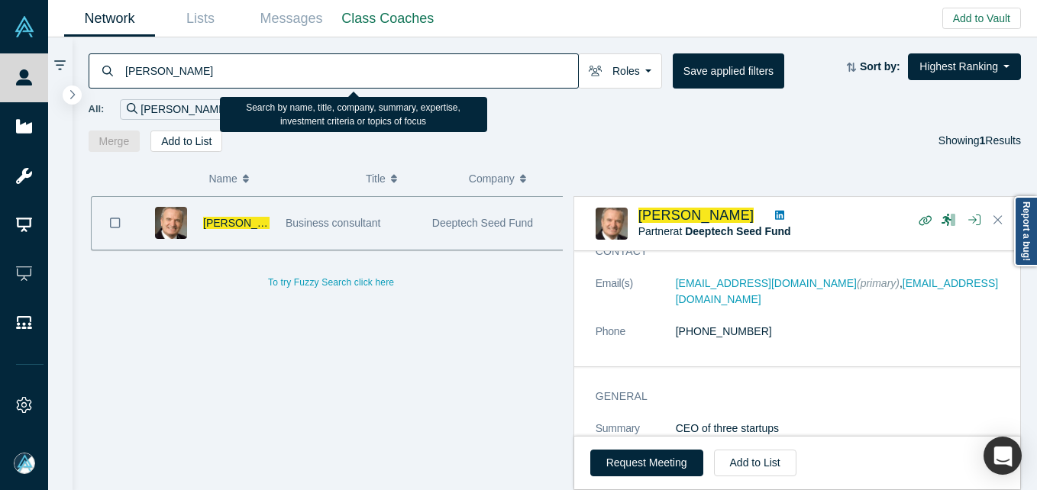
click at [305, 70] on input "[PERSON_NAME]" at bounding box center [351, 71] width 455 height 36
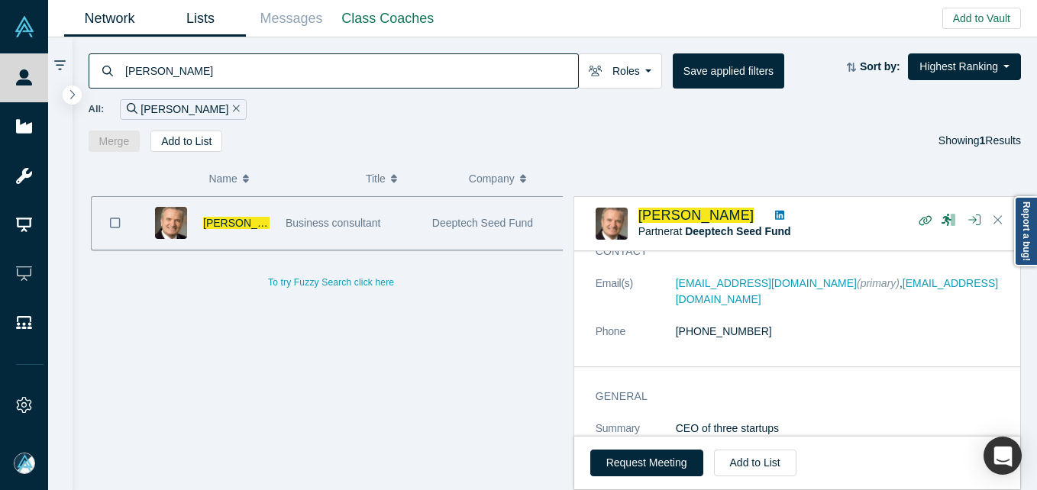
click at [219, 16] on link "Lists" at bounding box center [200, 19] width 91 height 36
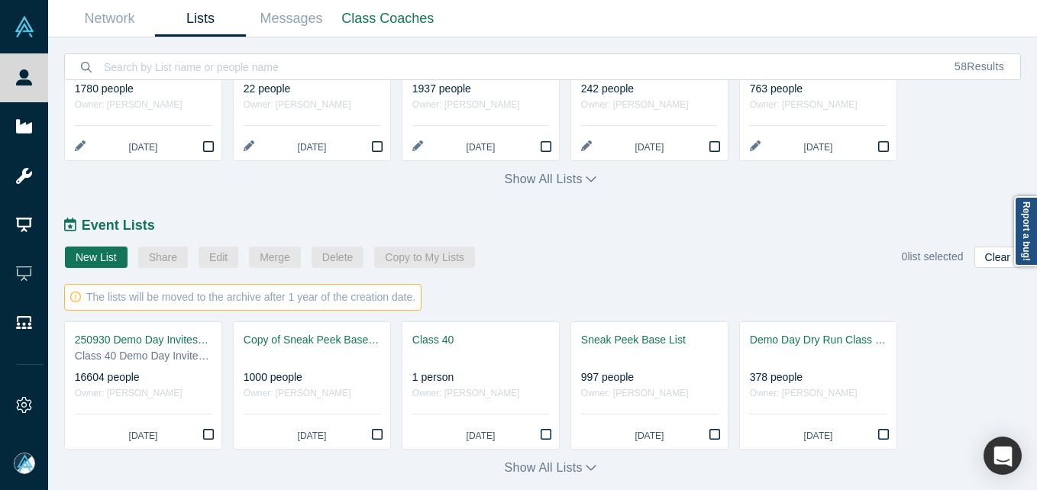
scroll to position [737, 0]
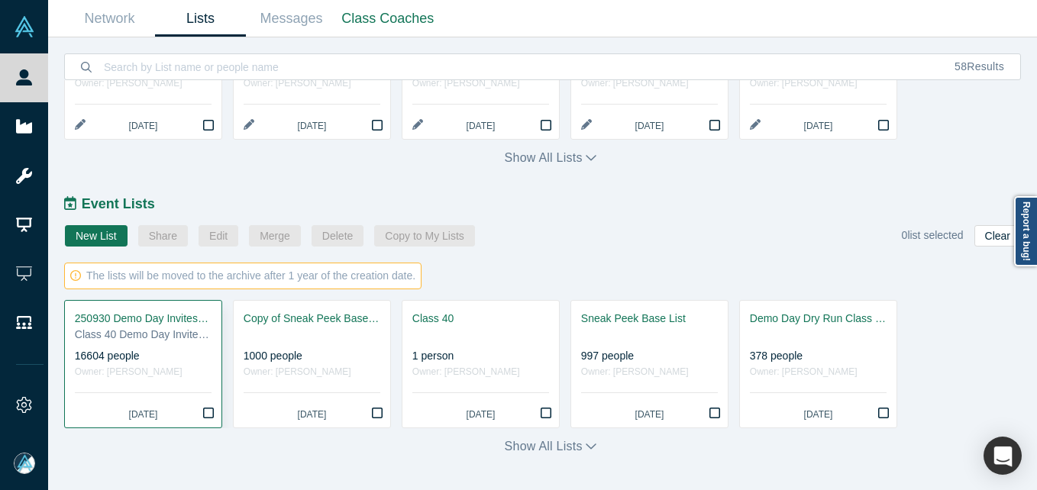
click at [129, 327] on div "Class 40 Demo Day Invitees List" at bounding box center [143, 335] width 137 height 16
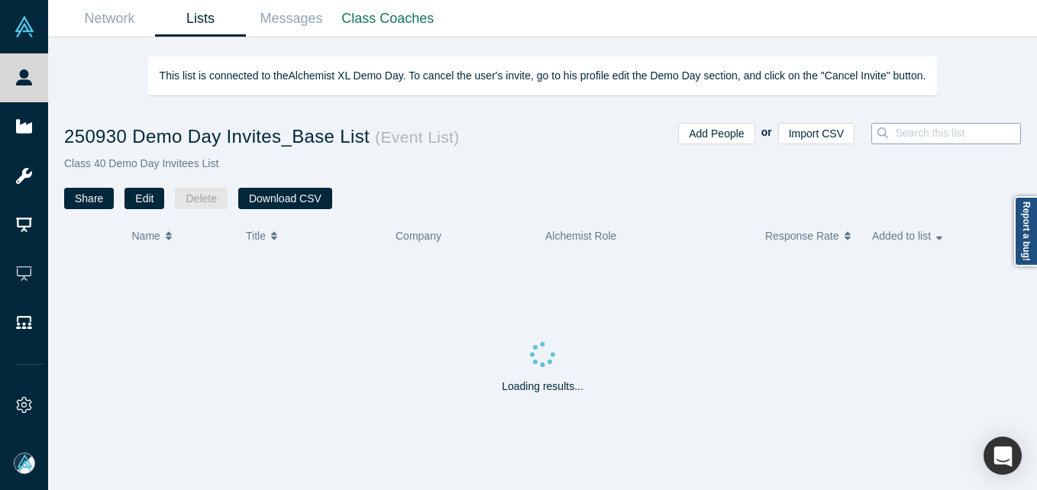
click at [922, 124] on input at bounding box center [962, 133] width 137 height 20
paste input "[PERSON_NAME]"
click at [877, 134] on input "[PERSON_NAME]" at bounding box center [920, 133] width 138 height 20
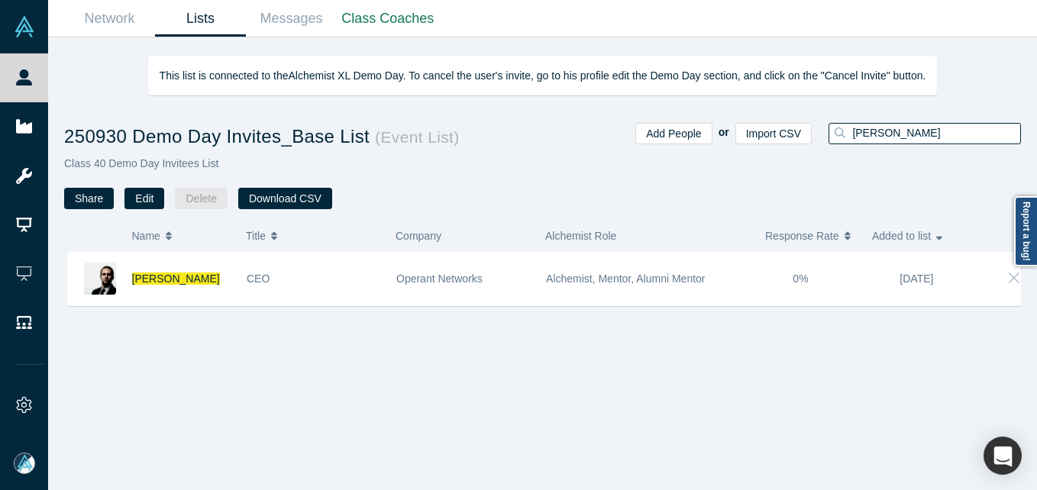
click at [929, 132] on input "[PERSON_NAME]" at bounding box center [936, 133] width 170 height 20
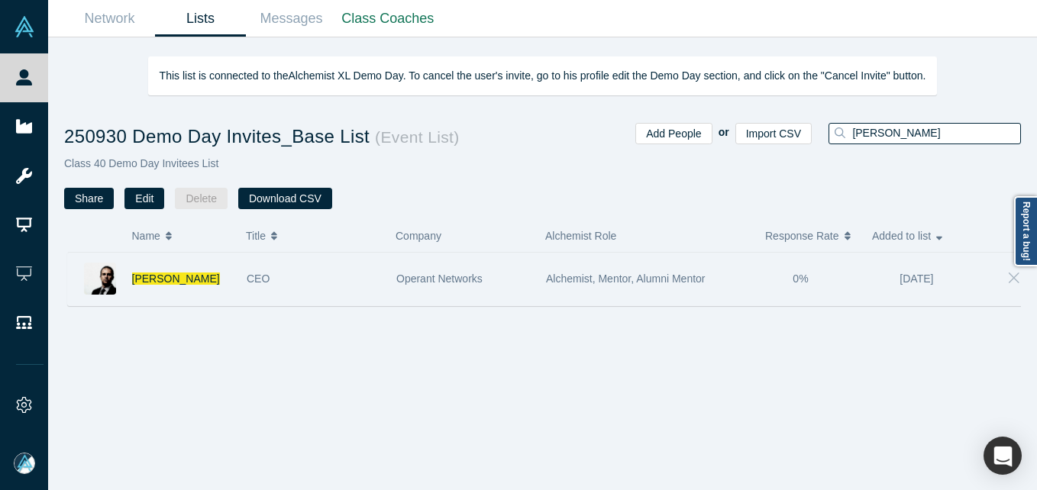
type input "[PERSON_NAME]"
click at [346, 286] on div "CEO" at bounding box center [314, 279] width 134 height 53
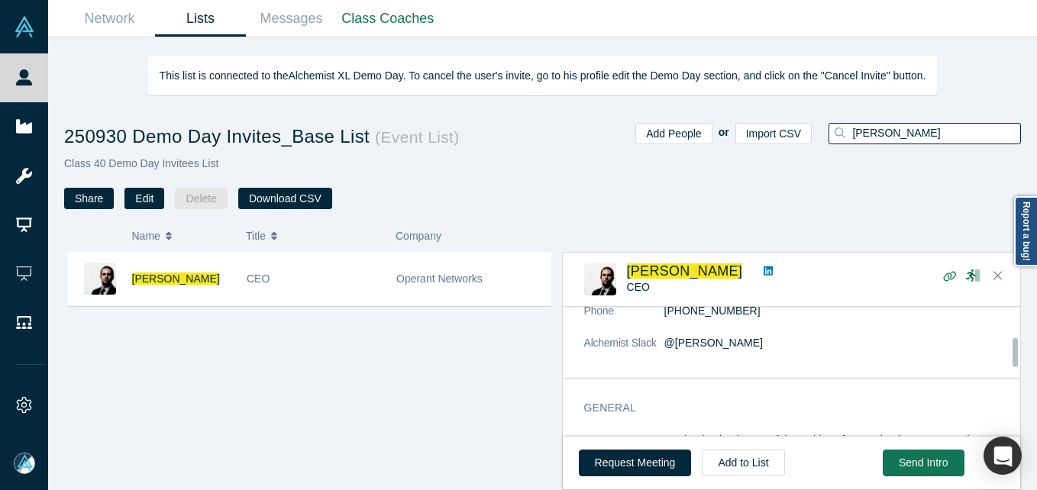
scroll to position [76, 0]
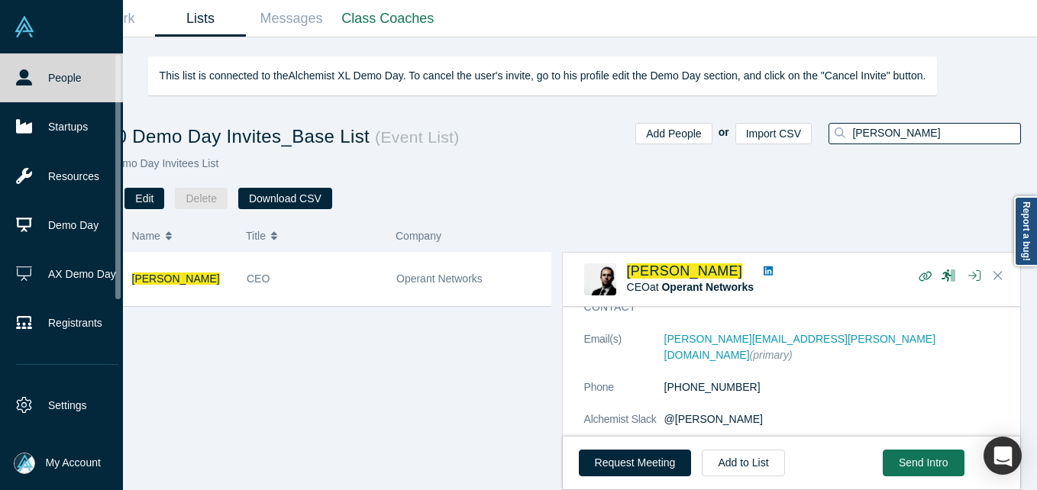
click at [32, 79] on link "People" at bounding box center [67, 77] width 134 height 49
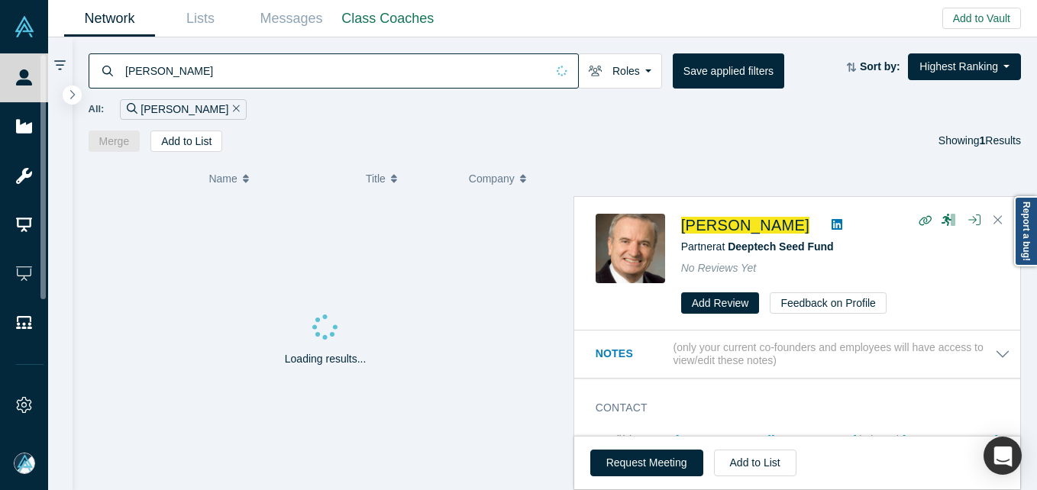
click at [251, 91] on div "All: [PERSON_NAME]" at bounding box center [555, 104] width 933 height 31
click at [248, 66] on input "[PERSON_NAME]" at bounding box center [335, 71] width 422 height 36
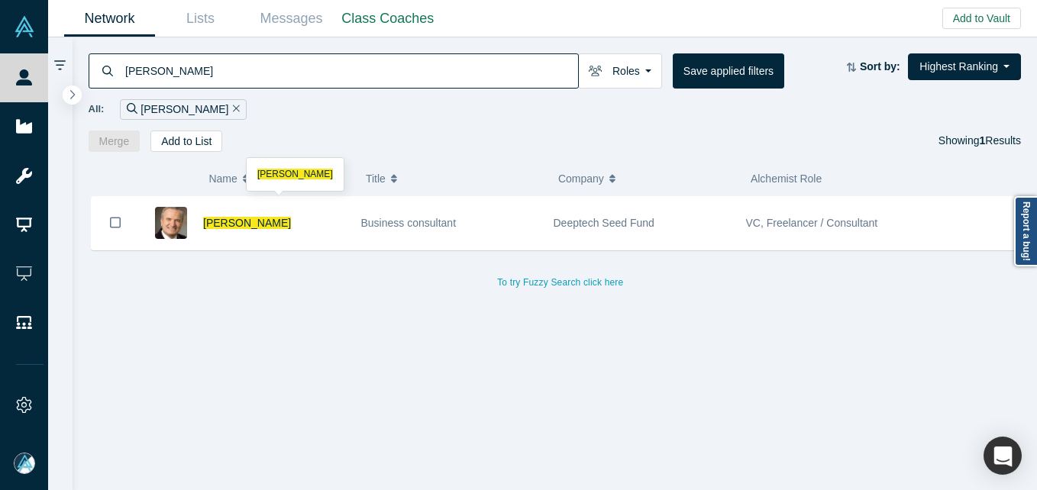
drag, startPoint x: 342, startPoint y: 219, endPoint x: 448, endPoint y: 133, distance: 136.8
click at [342, 221] on div "[PERSON_NAME]" at bounding box center [274, 223] width 142 height 53
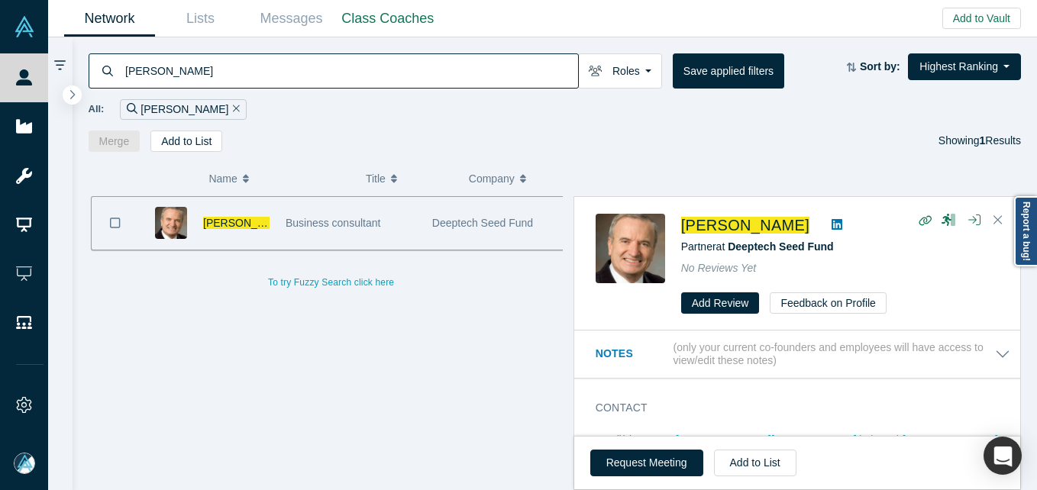
click at [307, 80] on input "[PERSON_NAME]" at bounding box center [351, 71] width 455 height 36
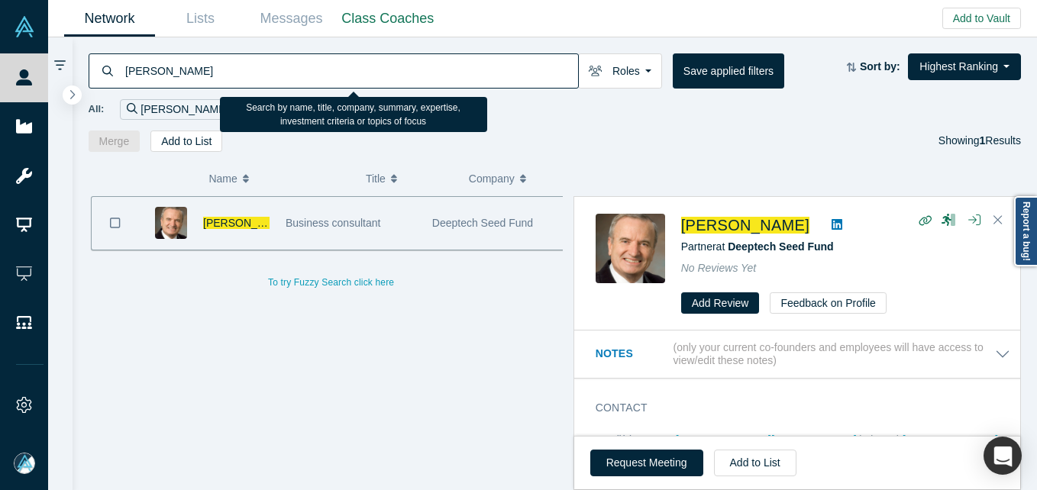
click at [307, 80] on input "[PERSON_NAME]" at bounding box center [351, 71] width 455 height 36
paste input "[PERSON_NAME]"
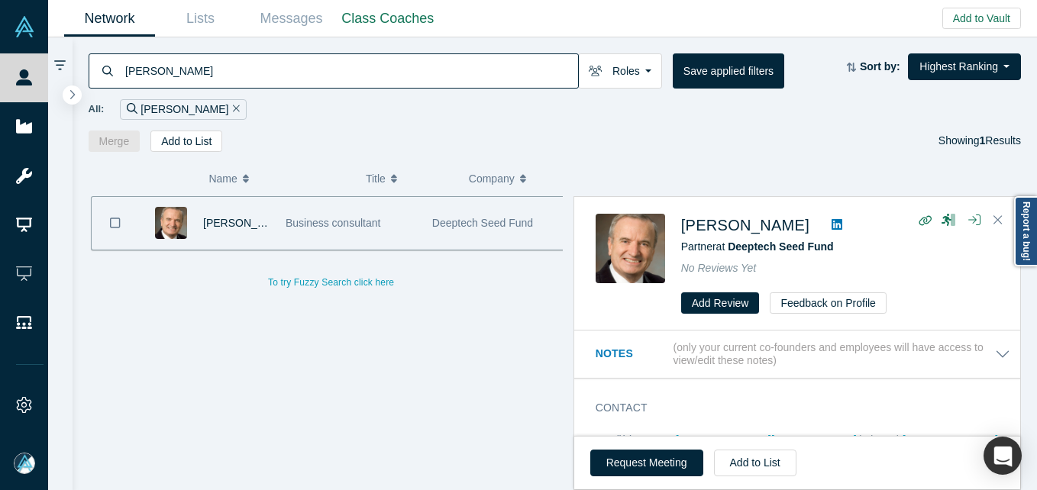
type input "[PERSON_NAME]"
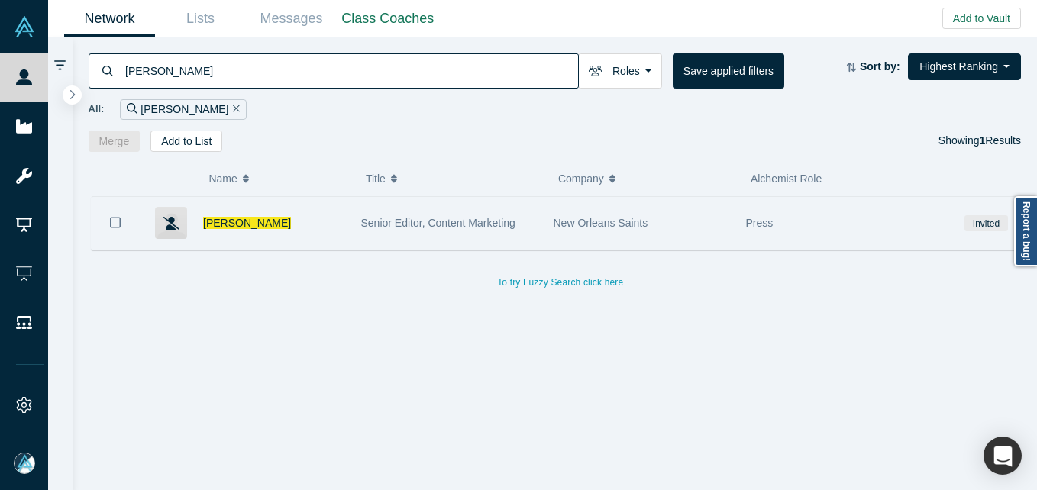
click at [241, 235] on div "[PERSON_NAME]" at bounding box center [274, 223] width 142 height 53
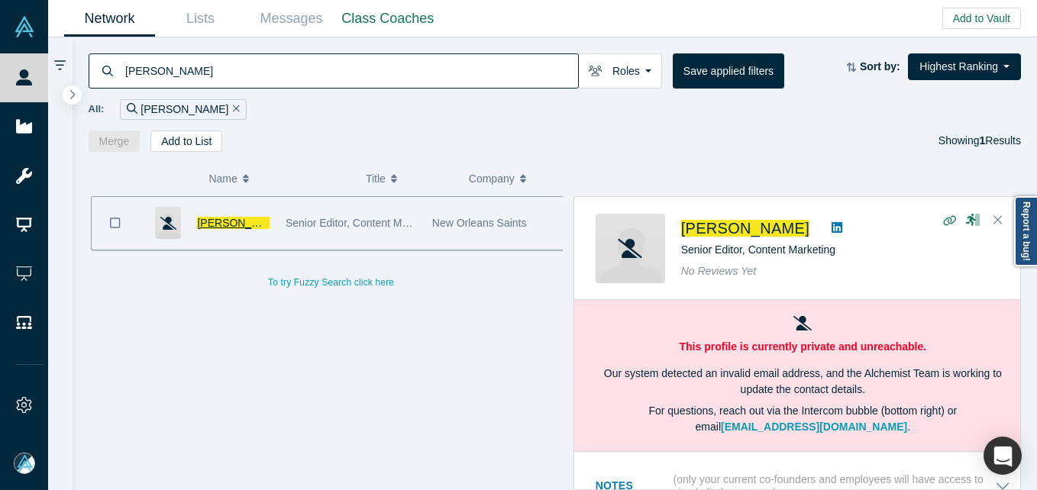
click at [241, 221] on span "[PERSON_NAME]" at bounding box center [241, 223] width 88 height 12
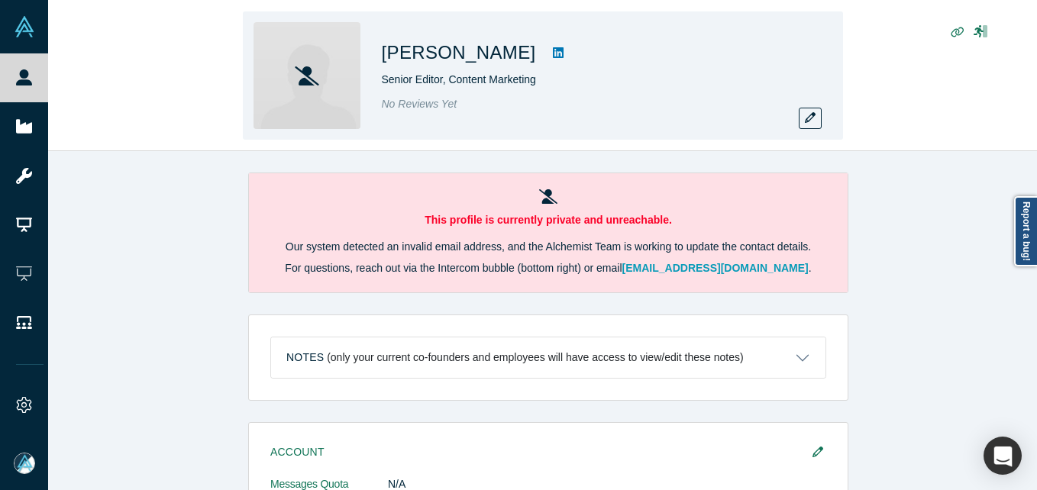
click at [822, 118] on div "[PERSON_NAME] Senior Editor, Content Marketing No Reviews Yet" at bounding box center [543, 75] width 600 height 128
click at [818, 118] on button "button" at bounding box center [810, 118] width 23 height 21
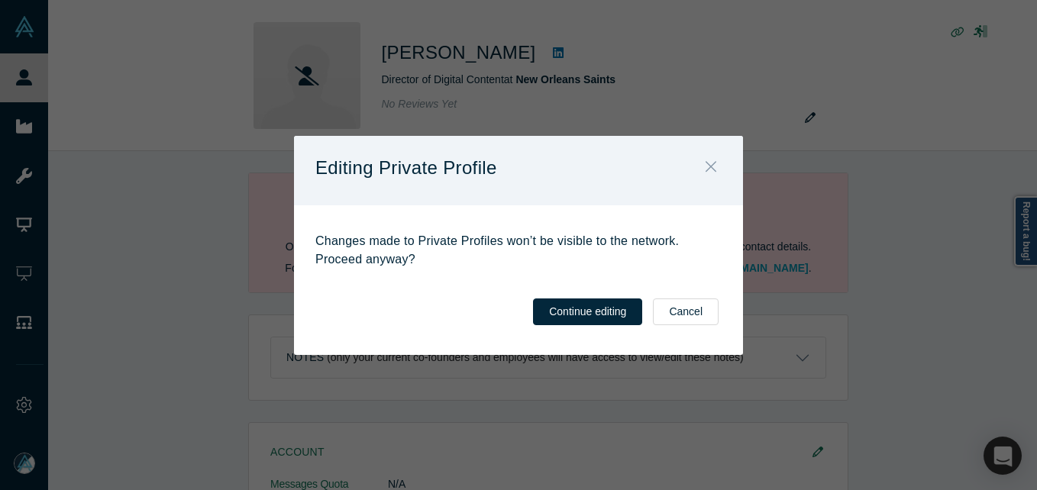
click at [710, 169] on icon "Close" at bounding box center [711, 167] width 11 height 11
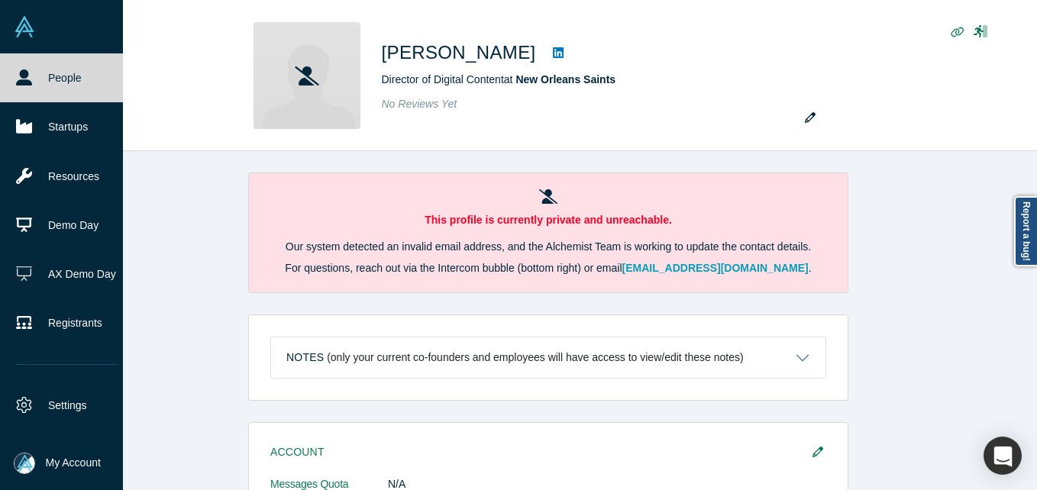
click at [14, 76] on link "People" at bounding box center [67, 77] width 134 height 49
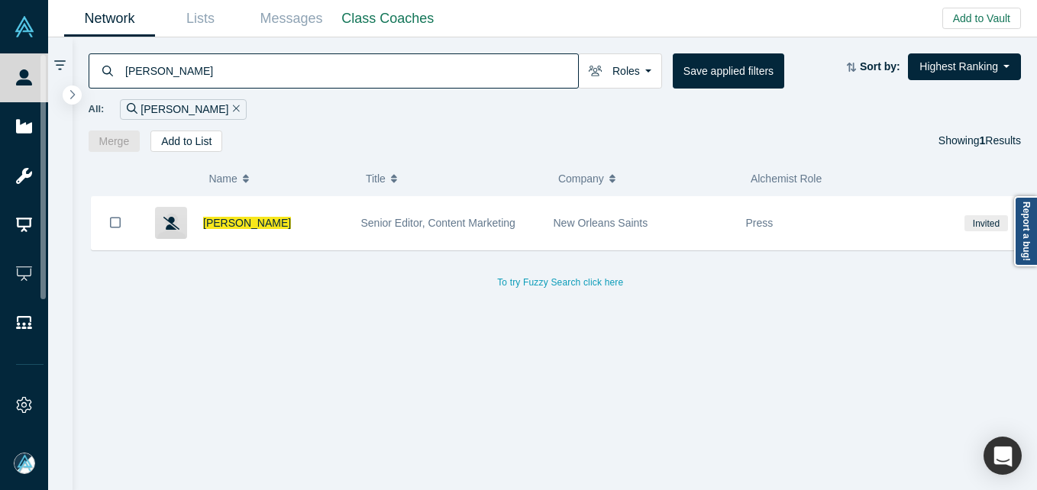
click at [196, 81] on input "[PERSON_NAME]" at bounding box center [351, 71] width 455 height 36
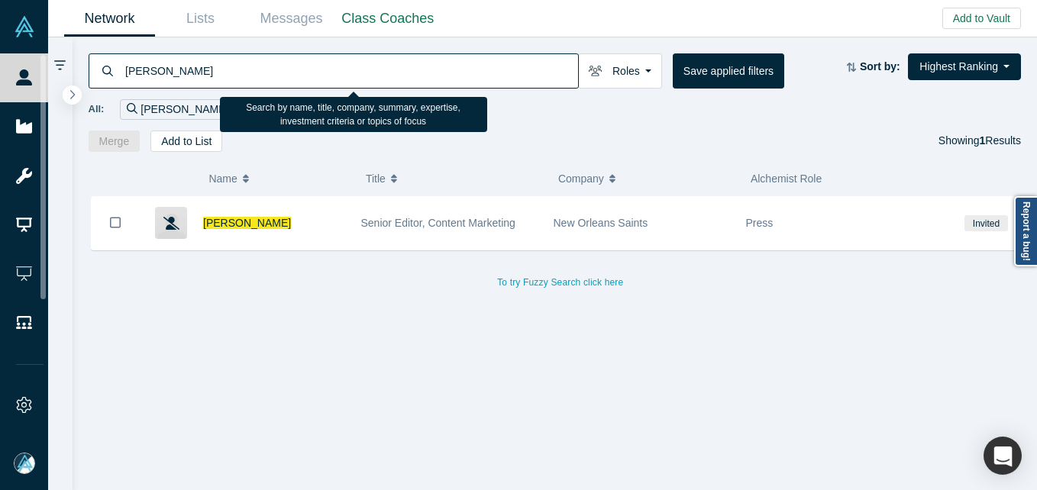
click at [196, 81] on input "[PERSON_NAME]" at bounding box center [351, 71] width 455 height 36
paste input "[PERSON_NAME]"
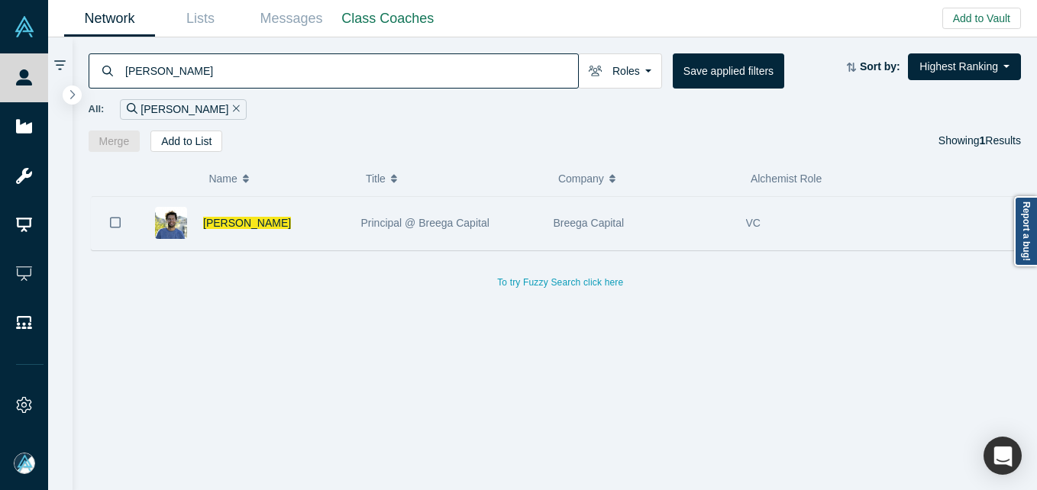
click at [297, 222] on div "[PERSON_NAME]" at bounding box center [274, 223] width 142 height 53
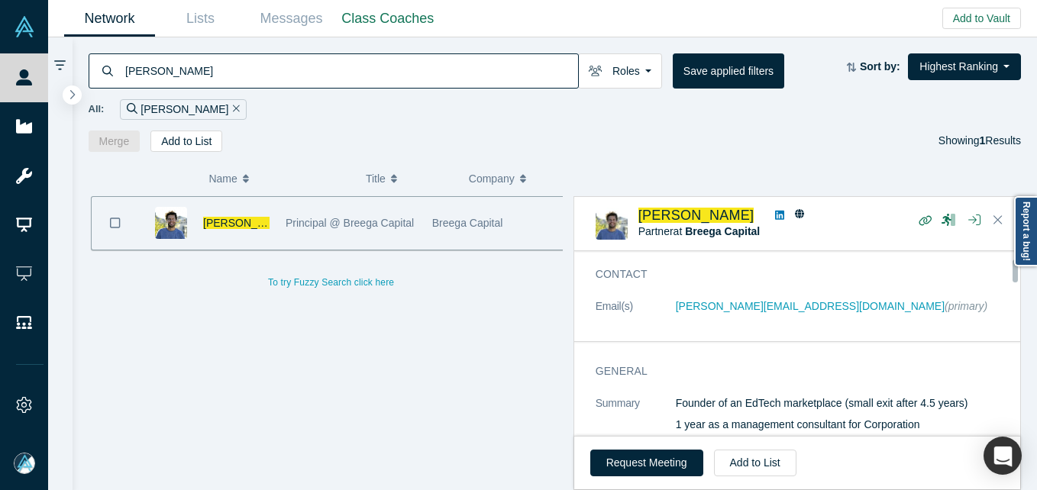
scroll to position [76, 0]
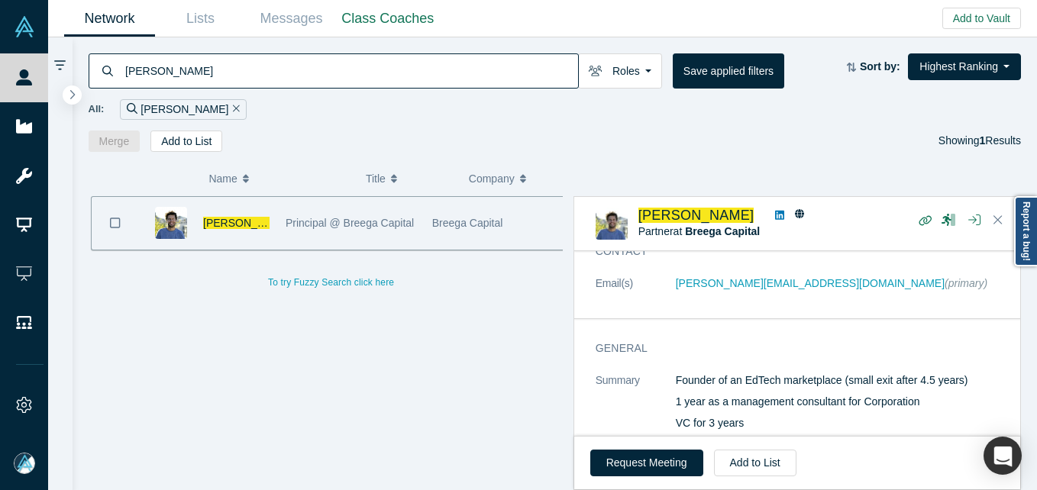
click at [271, 73] on input "[PERSON_NAME]" at bounding box center [351, 71] width 455 height 36
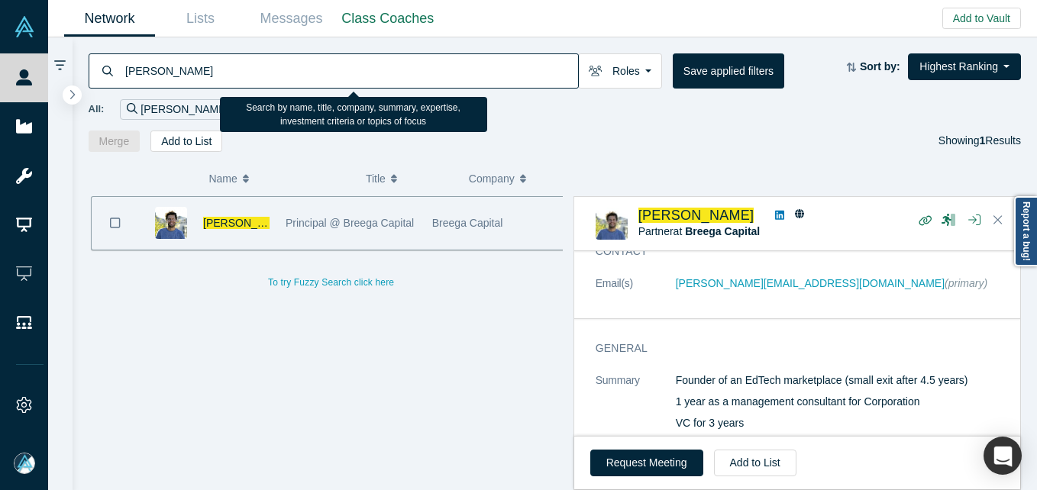
click at [271, 73] on input "[PERSON_NAME]" at bounding box center [351, 71] width 455 height 36
paste input "[PERSON_NAME]"
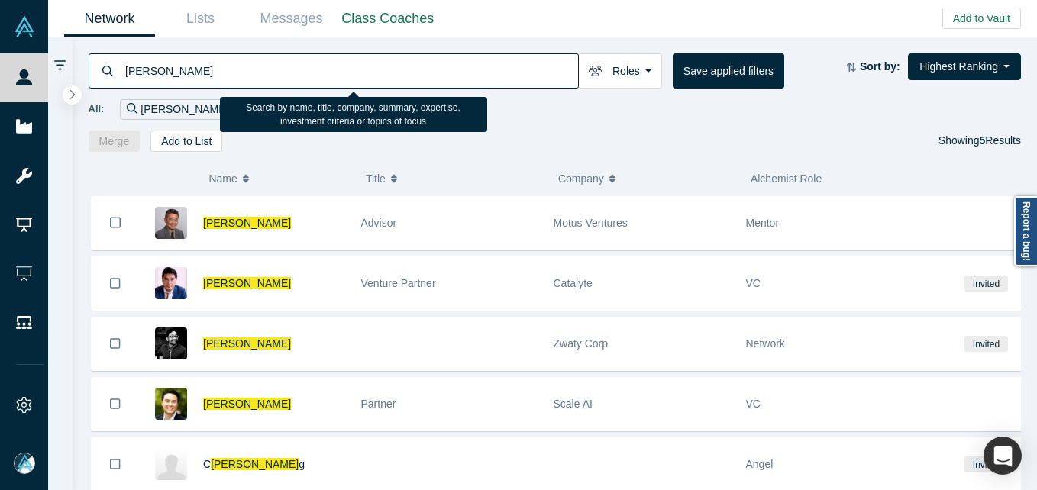
click at [251, 74] on input "[PERSON_NAME]" at bounding box center [351, 71] width 455 height 36
paste input "[PERSON_NAME]"
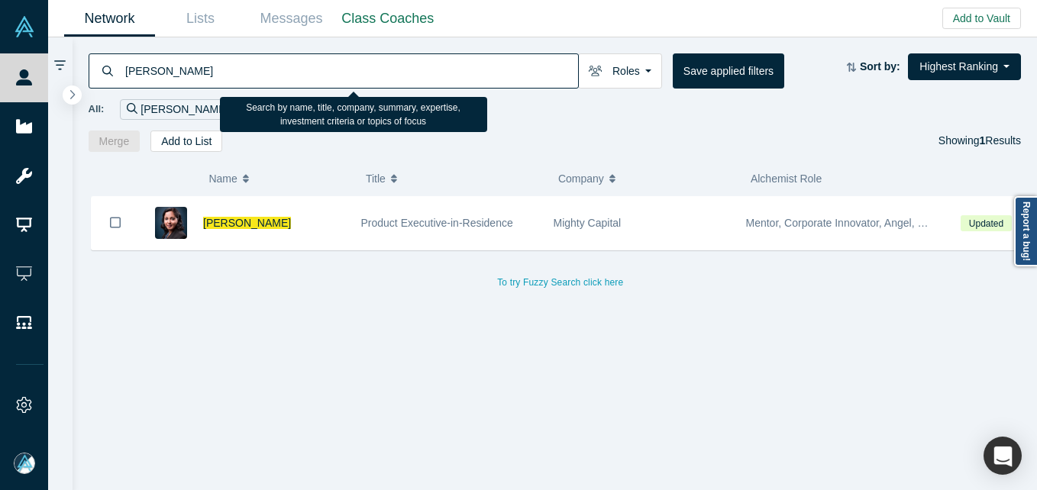
click at [383, 72] on input "[PERSON_NAME]" at bounding box center [351, 71] width 455 height 36
paste input "[PERSON_NAME]"
type input "[PERSON_NAME]"
